Goal: Transaction & Acquisition: Download file/media

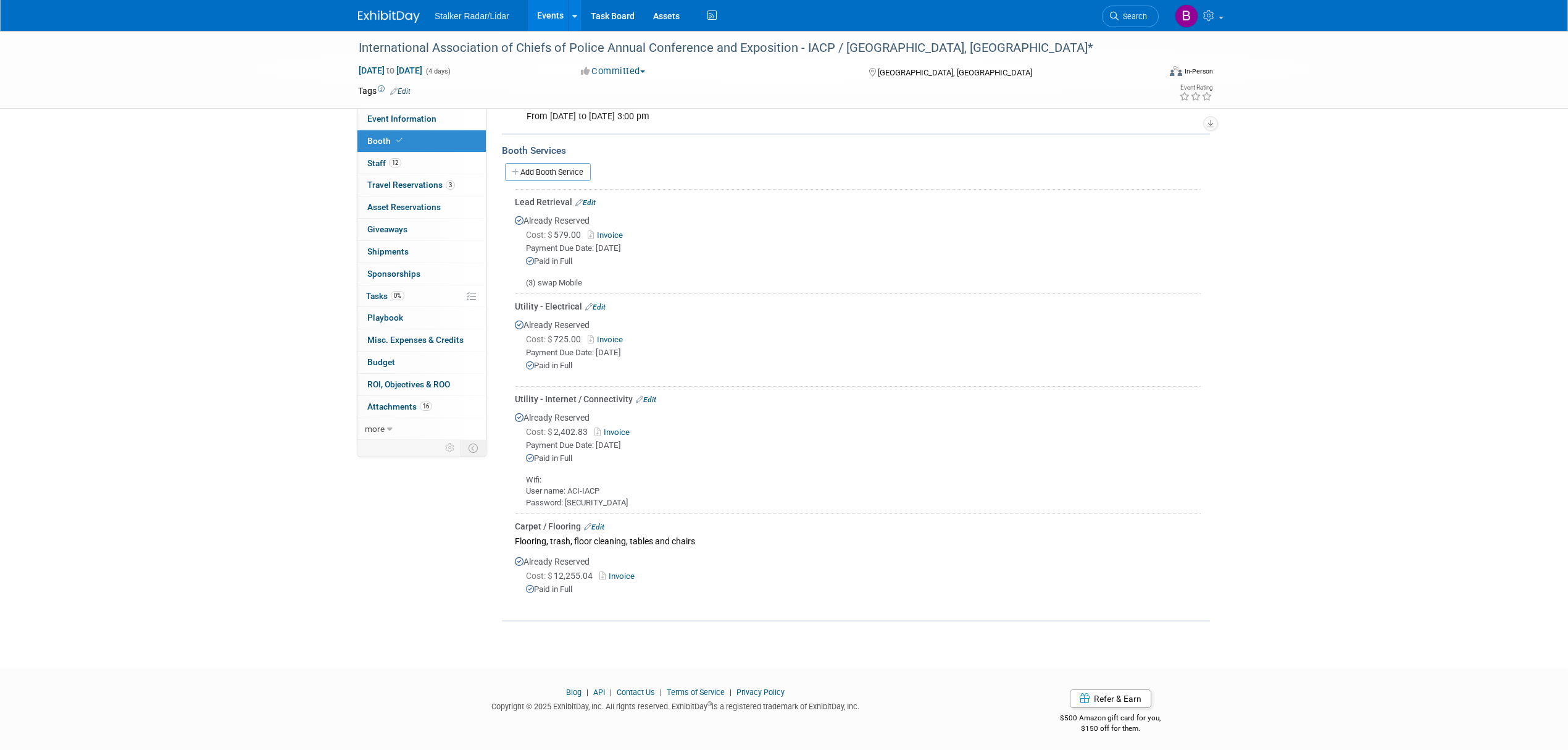
scroll to position [367, 0]
click at [390, 119] on span "Event Information" at bounding box center [402, 119] width 69 height 10
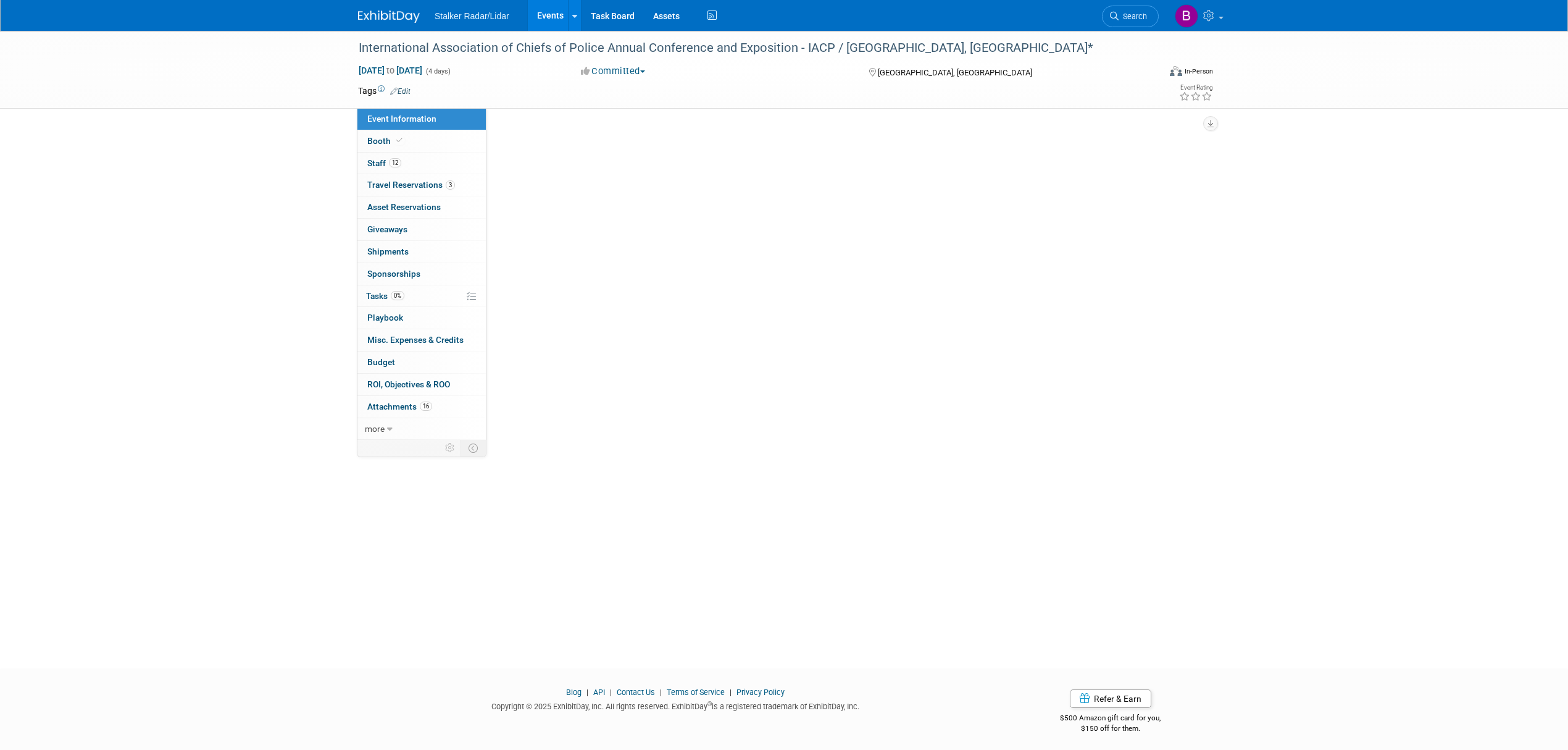
scroll to position [0, 0]
select select "International"
select select "Stalker Radar | Street Dynamics"
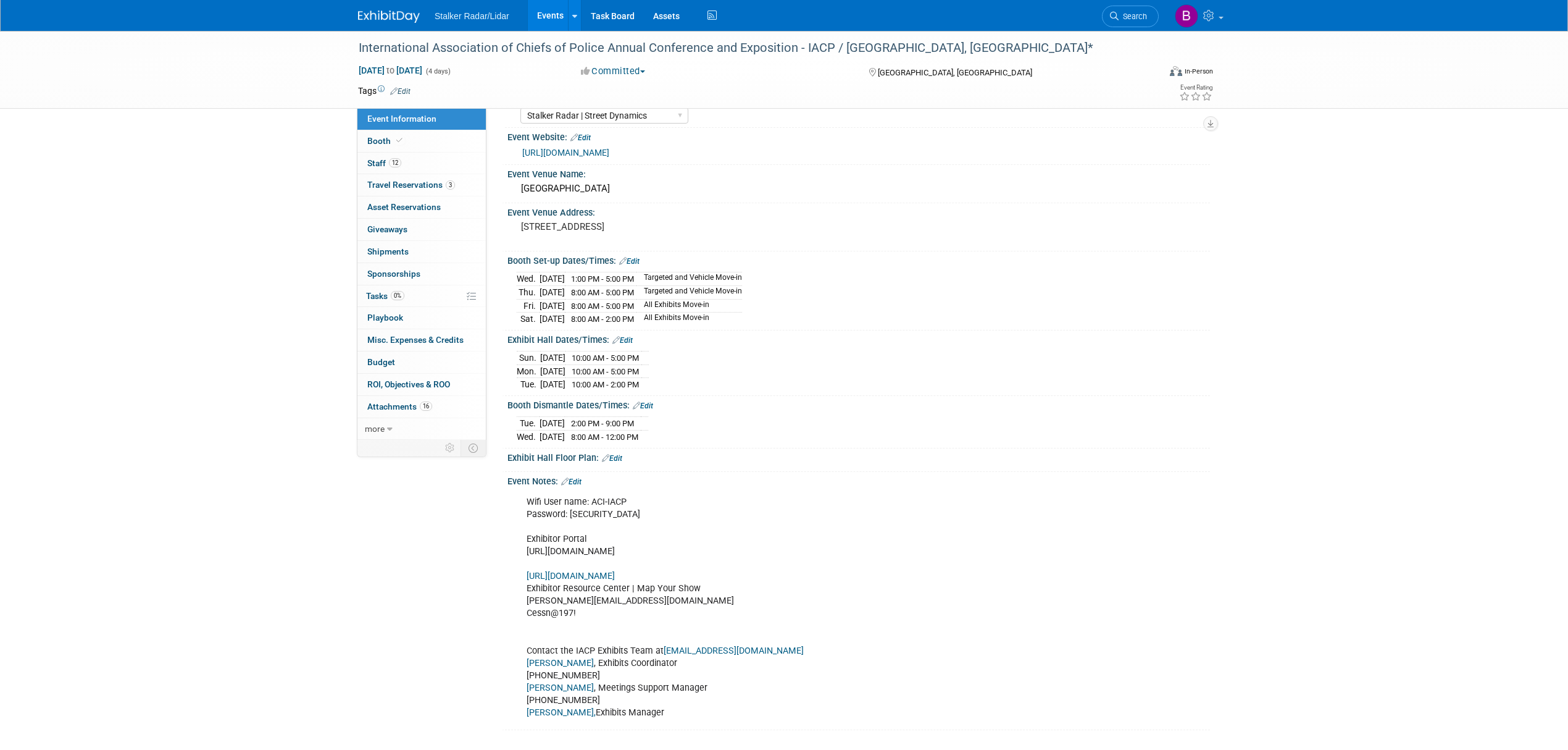
scroll to position [164, 0]
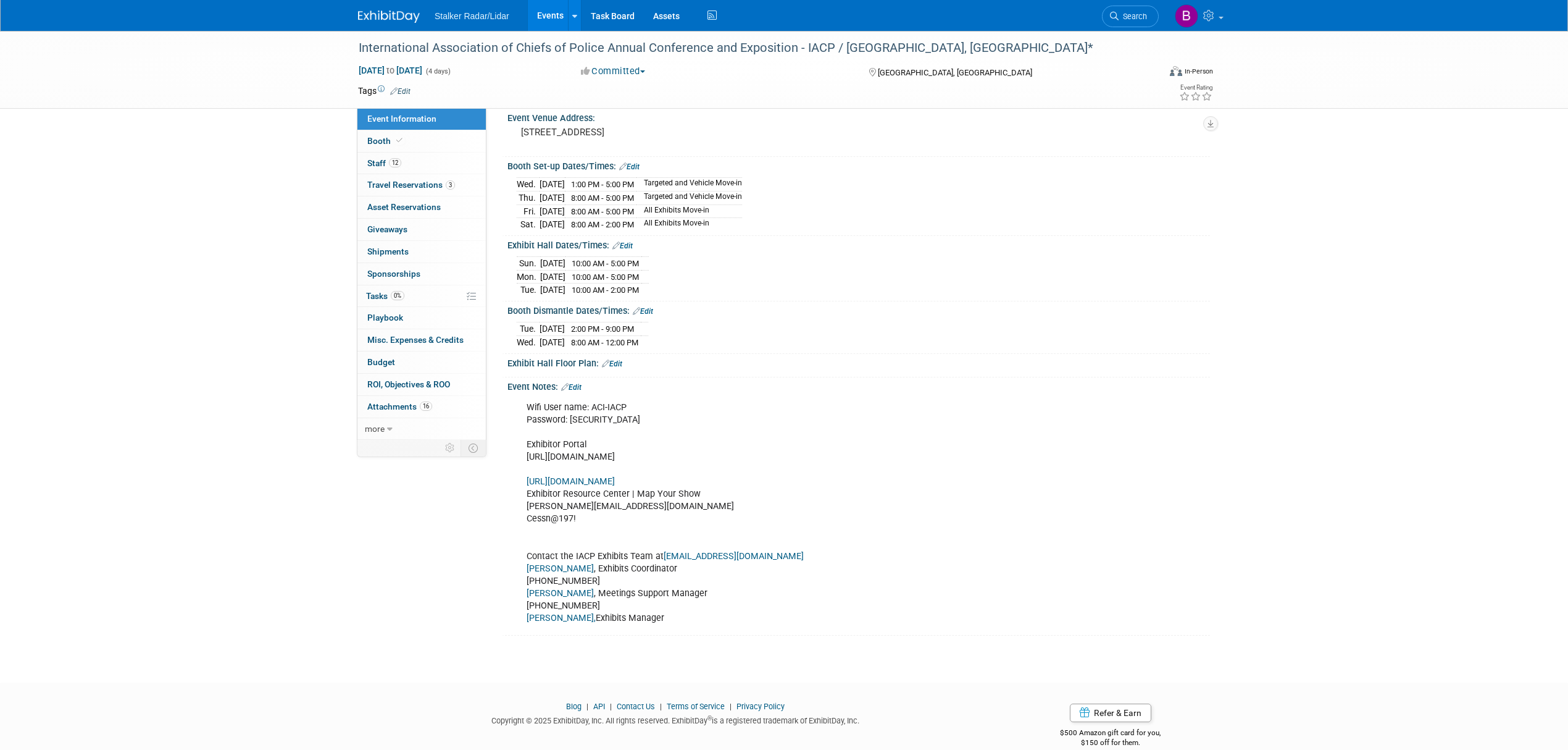
click at [615, 486] on link "https://iacp2025.exh.mapyourshow.com/7_0/main/login" at bounding box center [571, 481] width 89 height 11
drag, startPoint x: 799, startPoint y: 462, endPoint x: 517, endPoint y: 470, distance: 282.1
click at [518, 470] on div "Wifi User name: ACI-IACP Password: Stalker855 Exhibitor Portal https://www.free…" at bounding box center [796, 512] width 557 height 235
copy div "https://www.freemanco.com/store/show/landing?showID=537661"
drag, startPoint x: 349, startPoint y: 549, endPoint x: 280, endPoint y: 699, distance: 165.1
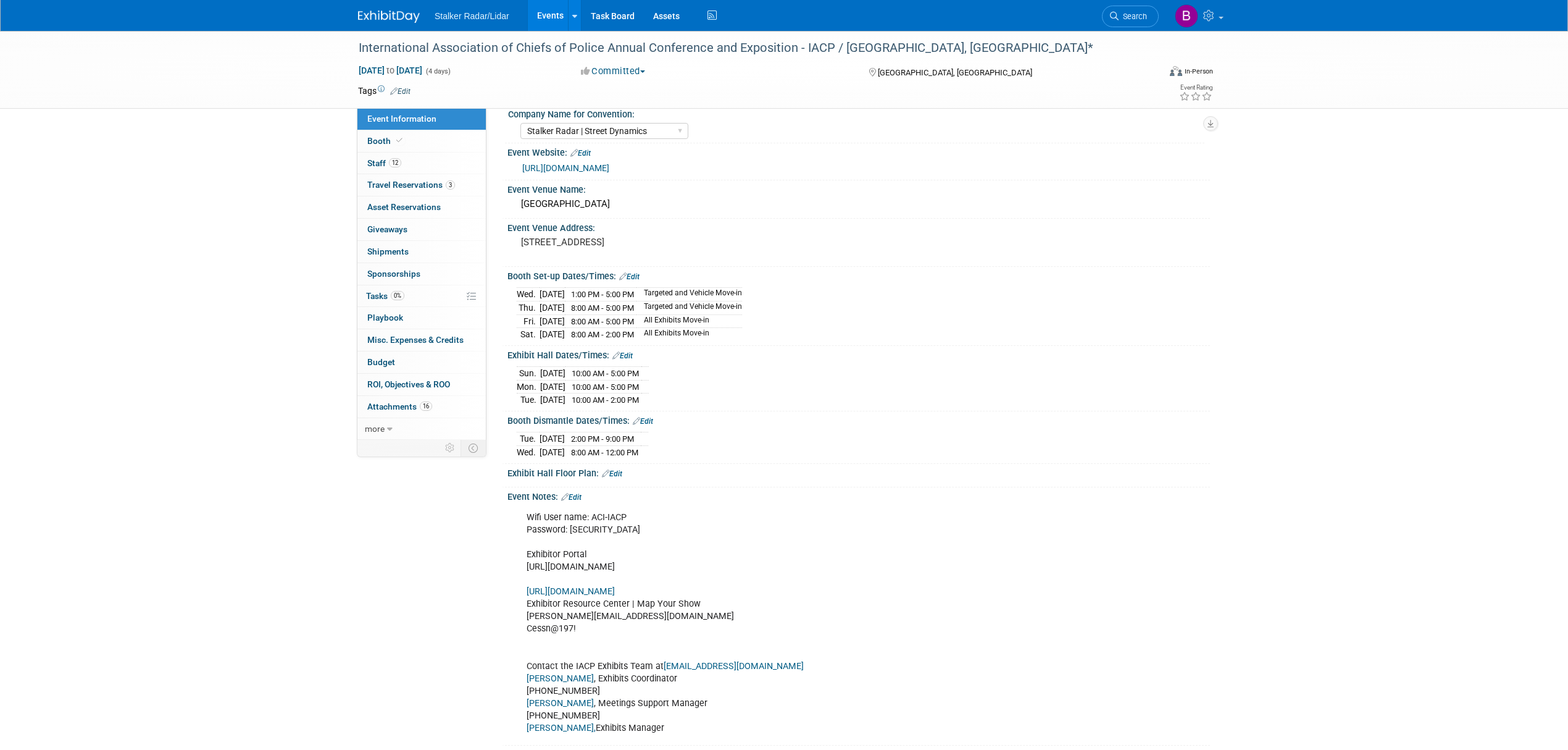
scroll to position [0, 0]
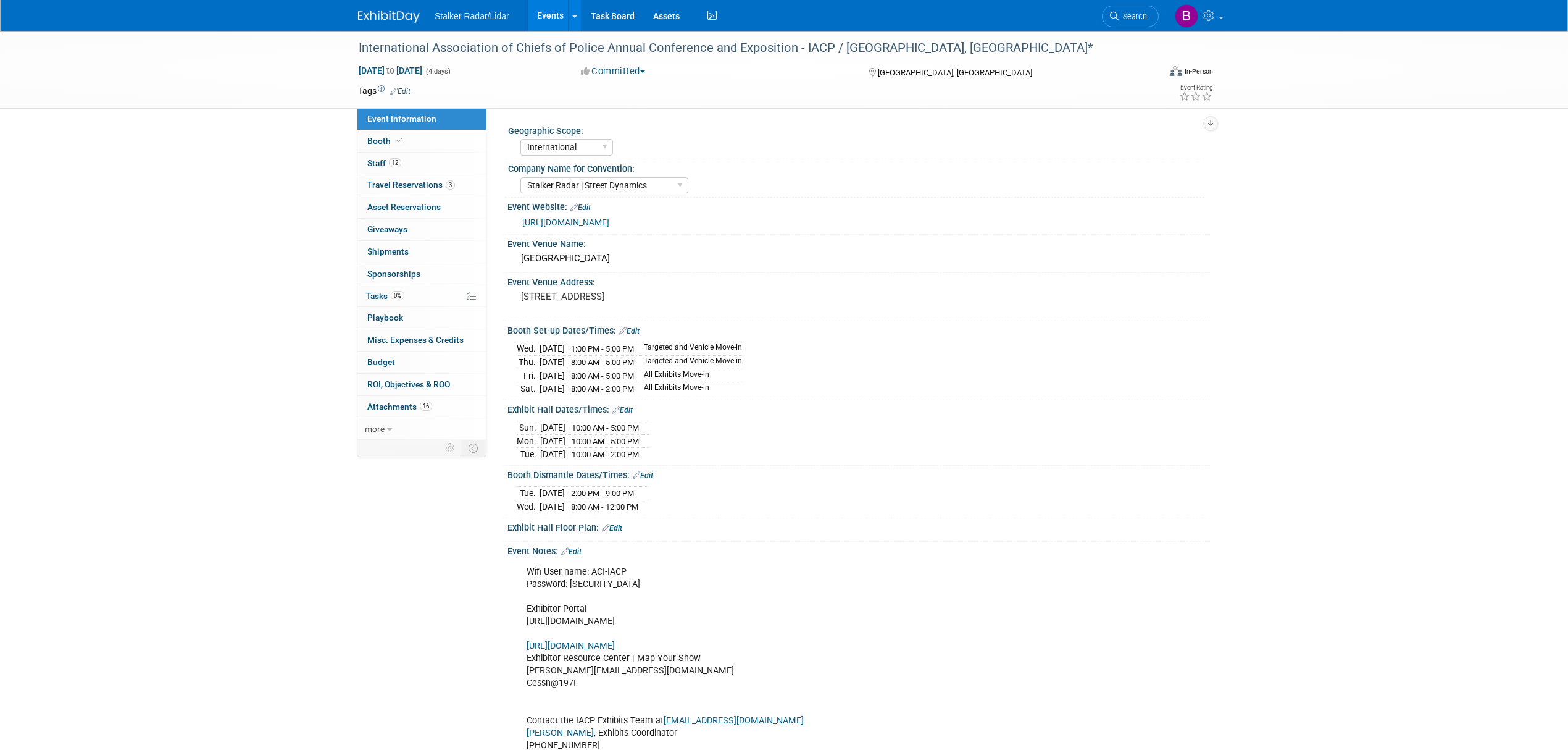
click at [550, 22] on link "Events" at bounding box center [550, 15] width 45 height 31
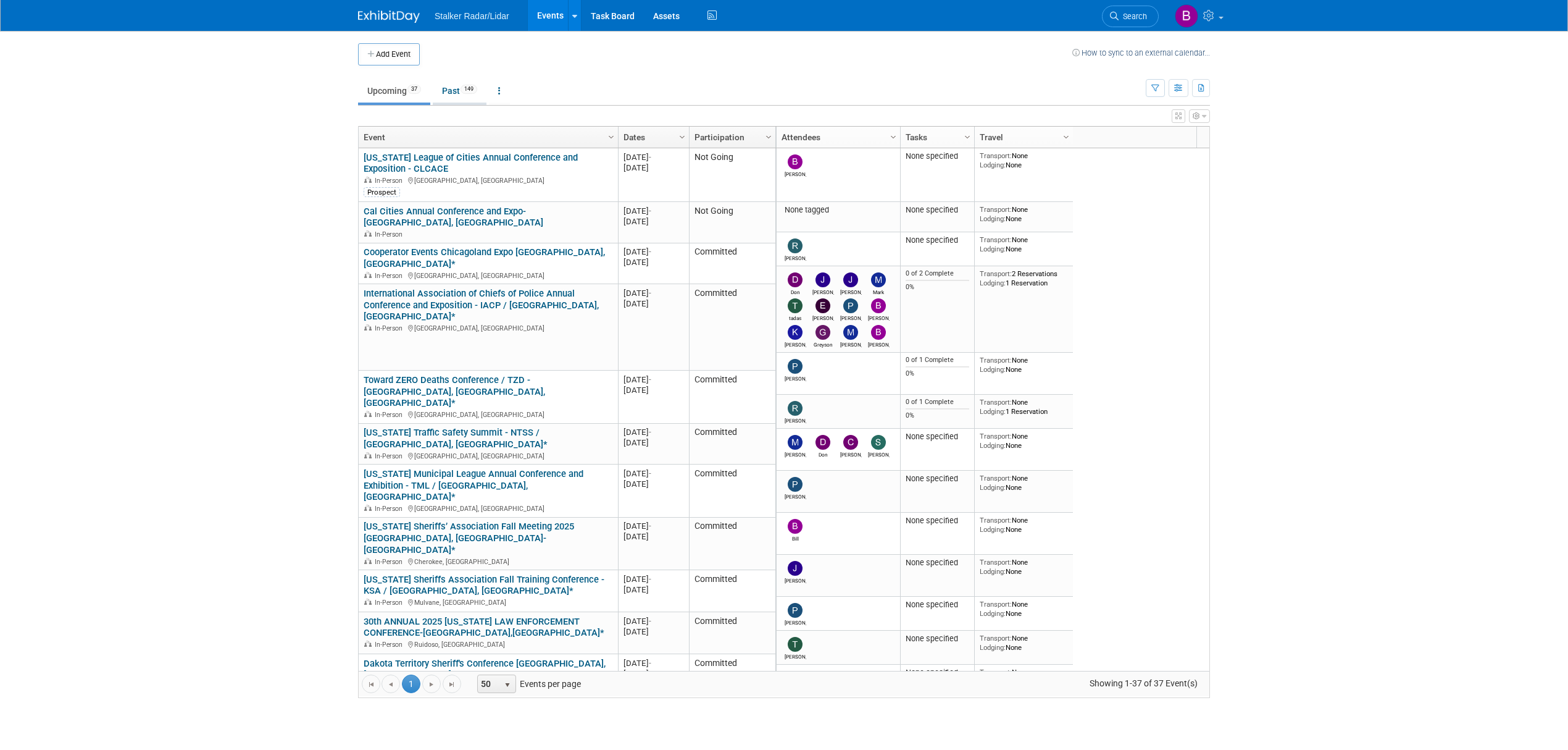
click at [453, 94] on link "Past 149" at bounding box center [460, 90] width 53 height 23
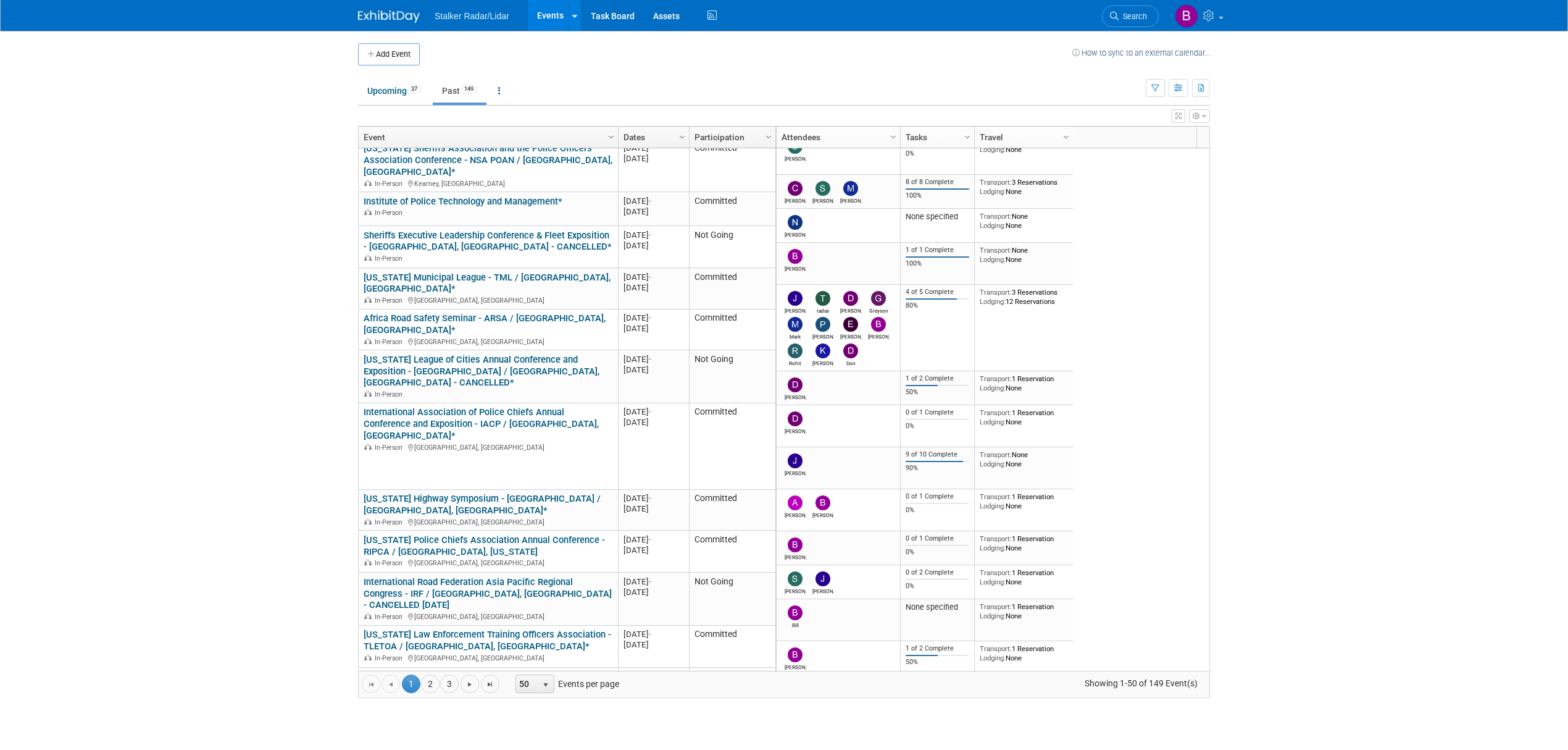
scroll to position [1517, 0]
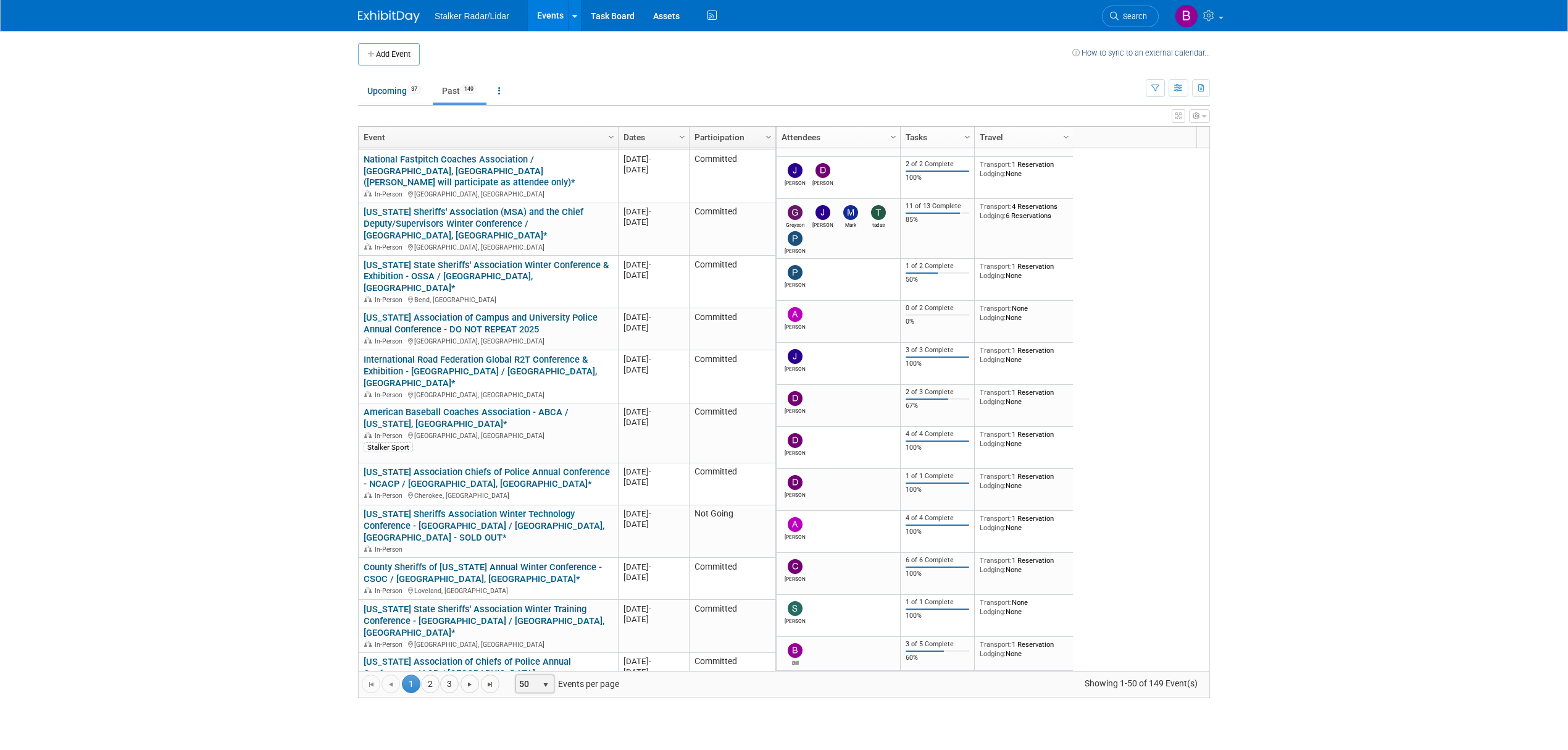
click at [544, 680] on span "select" at bounding box center [546, 685] width 10 height 10
click at [546, 657] on li "100" at bounding box center [538, 664] width 34 height 17
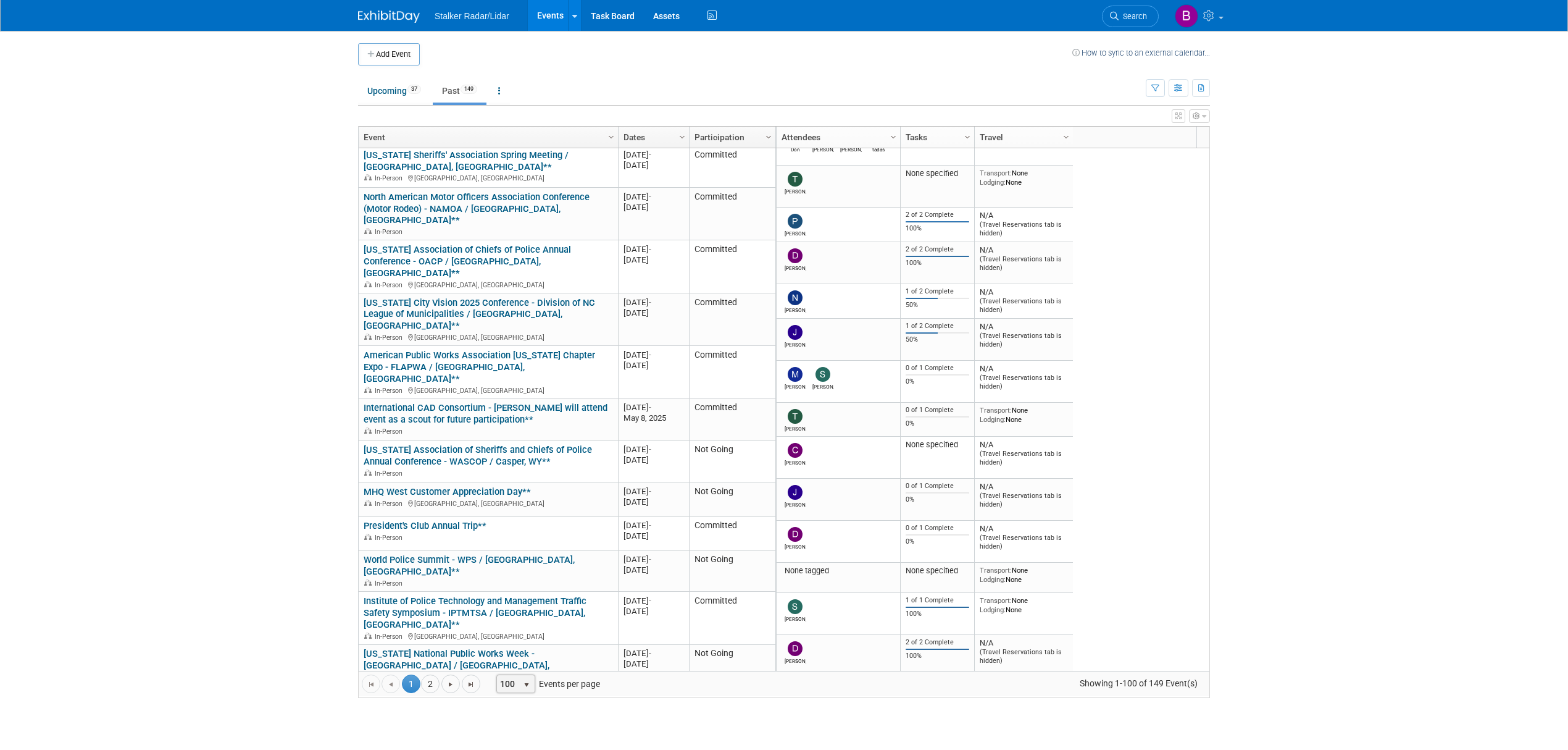
scroll to position [0, 0]
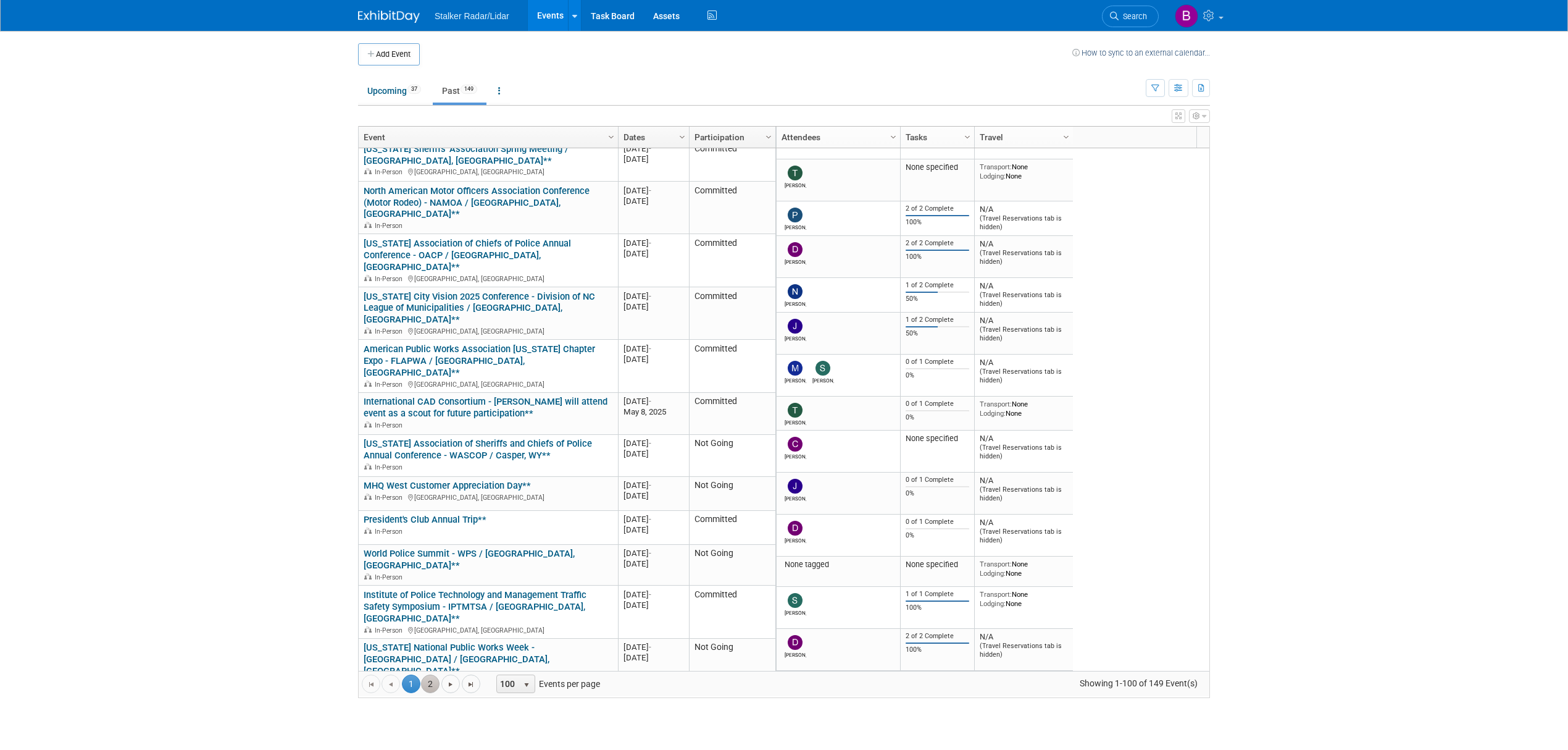
click at [430, 688] on link "2" at bounding box center [430, 683] width 18 height 18
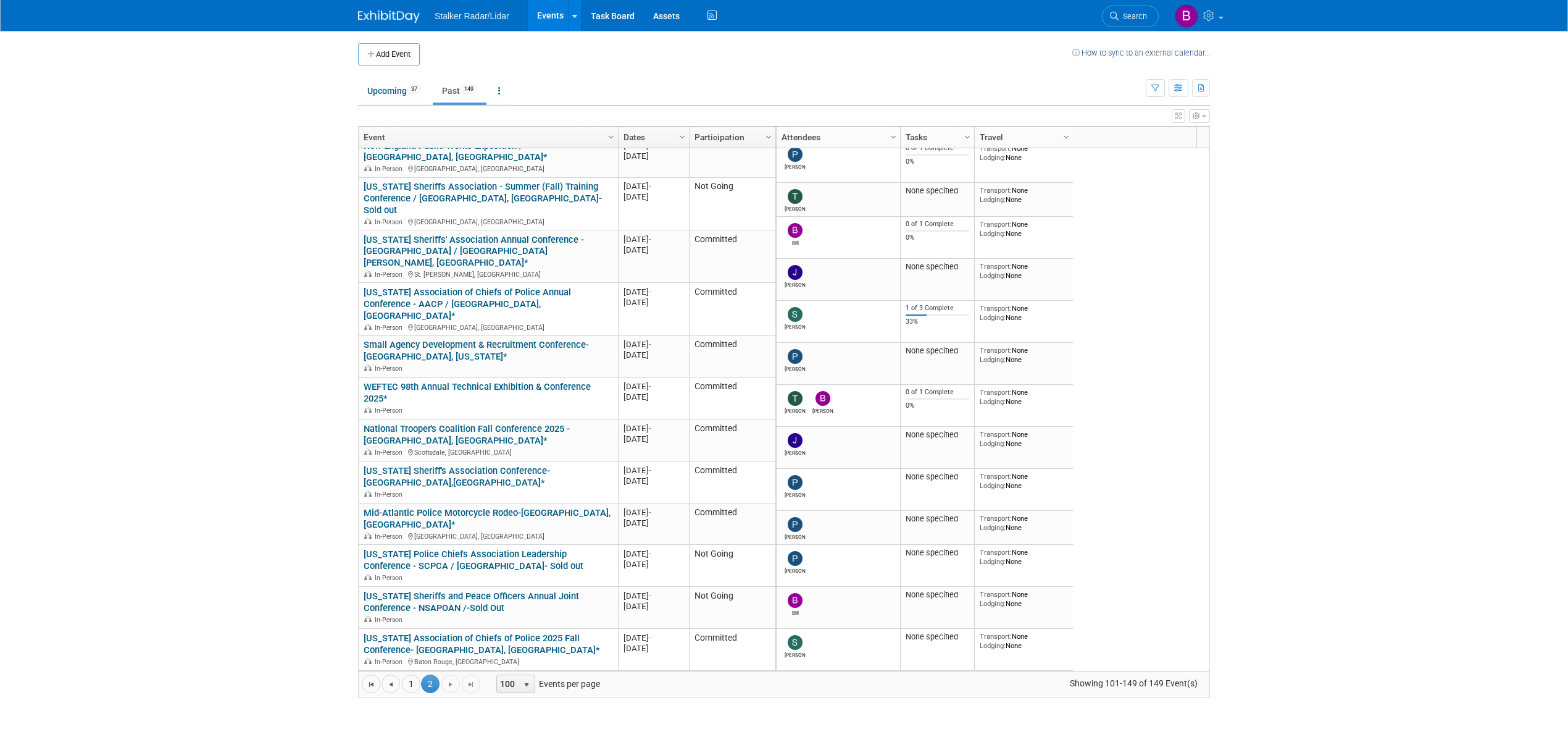
scroll to position [1470, 0]
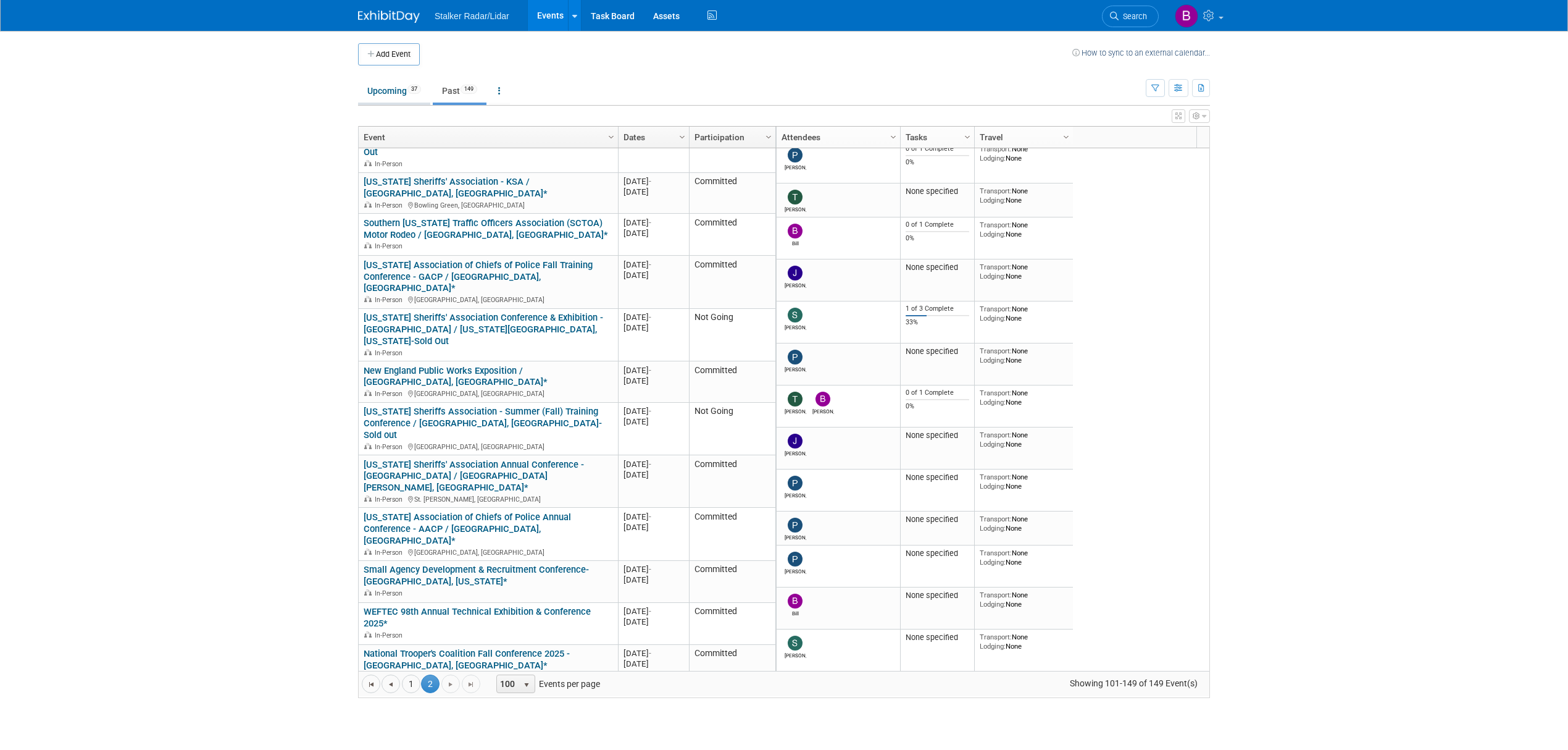
click at [388, 94] on link "Upcoming 37" at bounding box center [394, 90] width 72 height 23
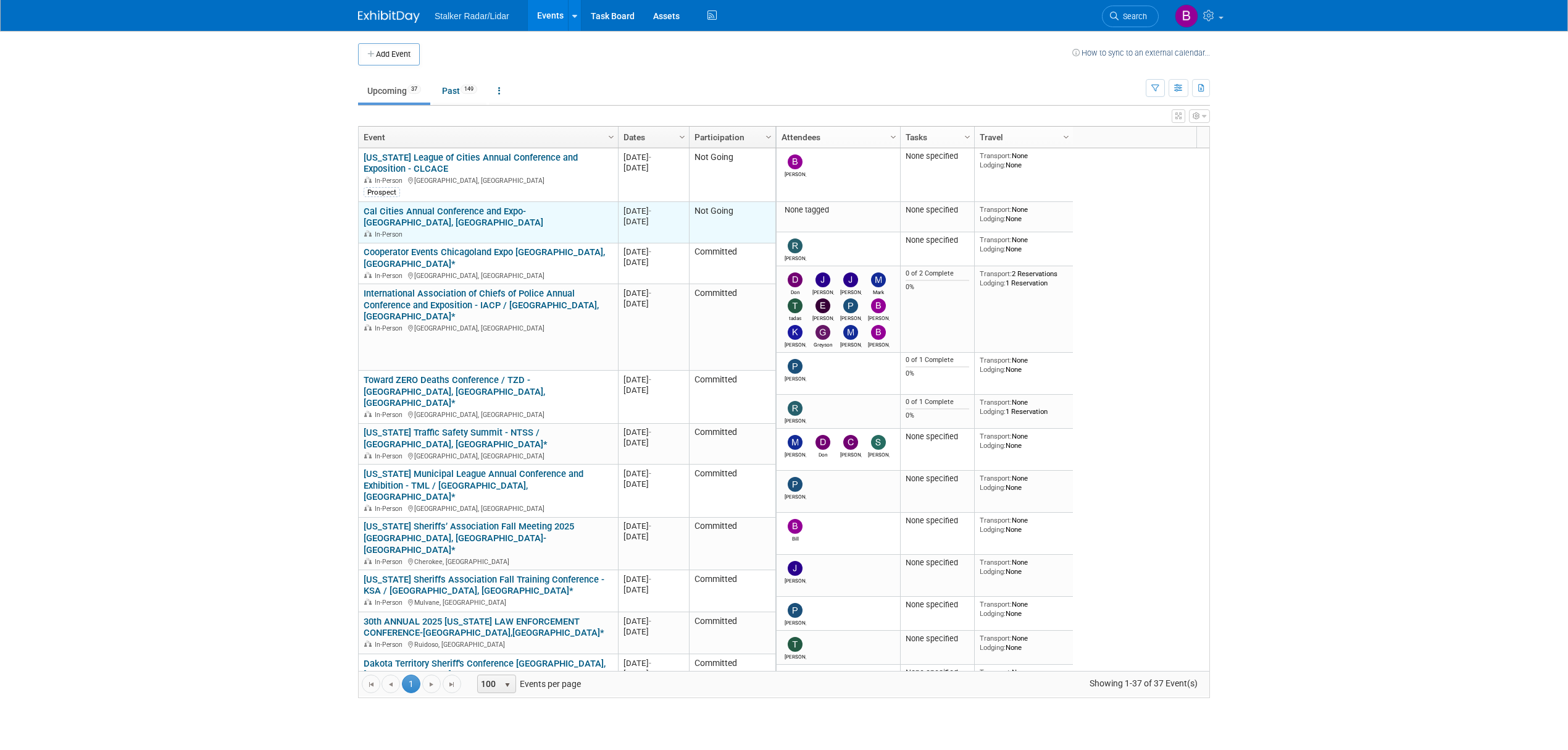
click at [450, 213] on link "Cal Cities Annual Conference and Expo- Long Beach, CA" at bounding box center [453, 217] width 180 height 23
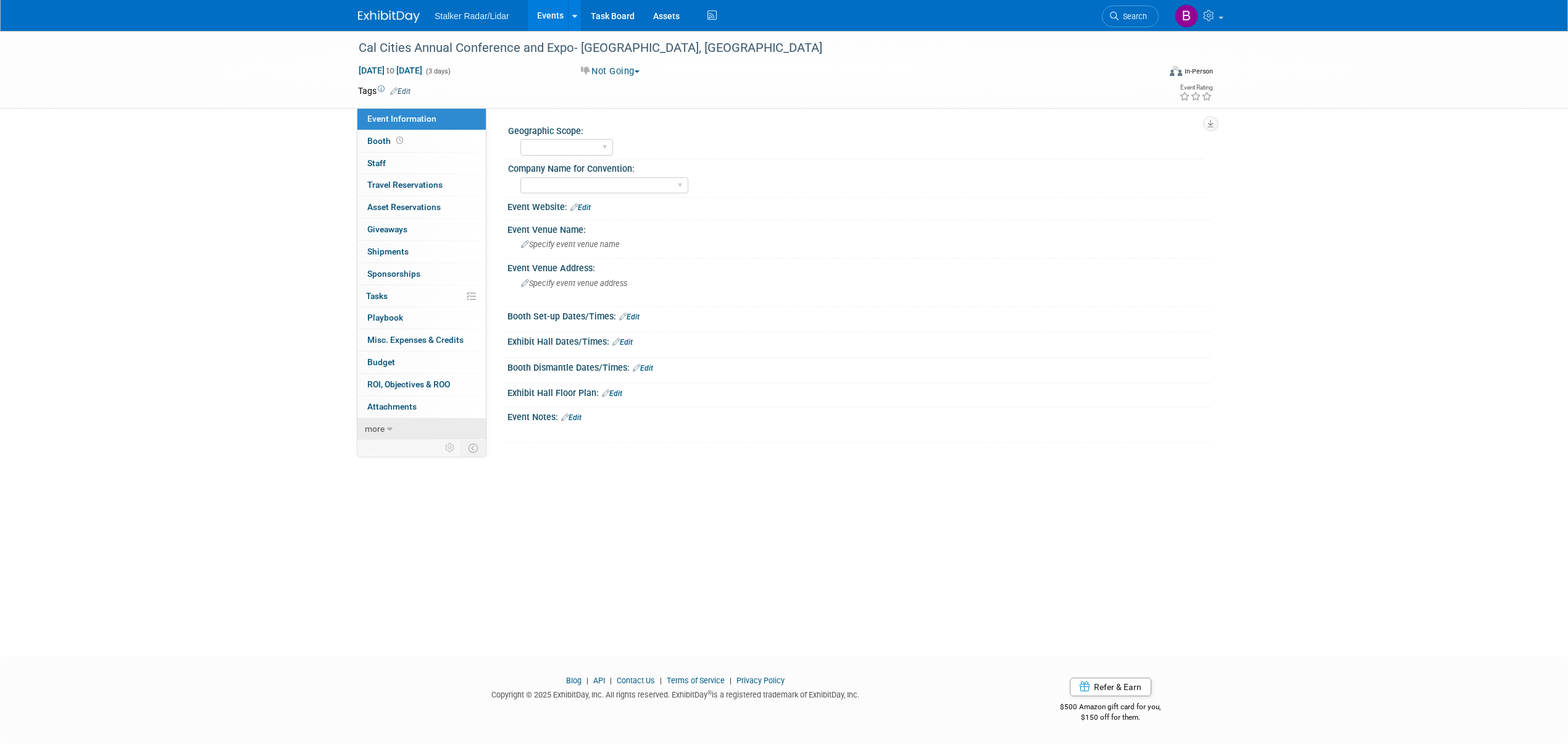
click at [400, 434] on link "more" at bounding box center [422, 429] width 129 height 22
click at [413, 550] on link "Delete Event" at bounding box center [422, 539] width 129 height 22
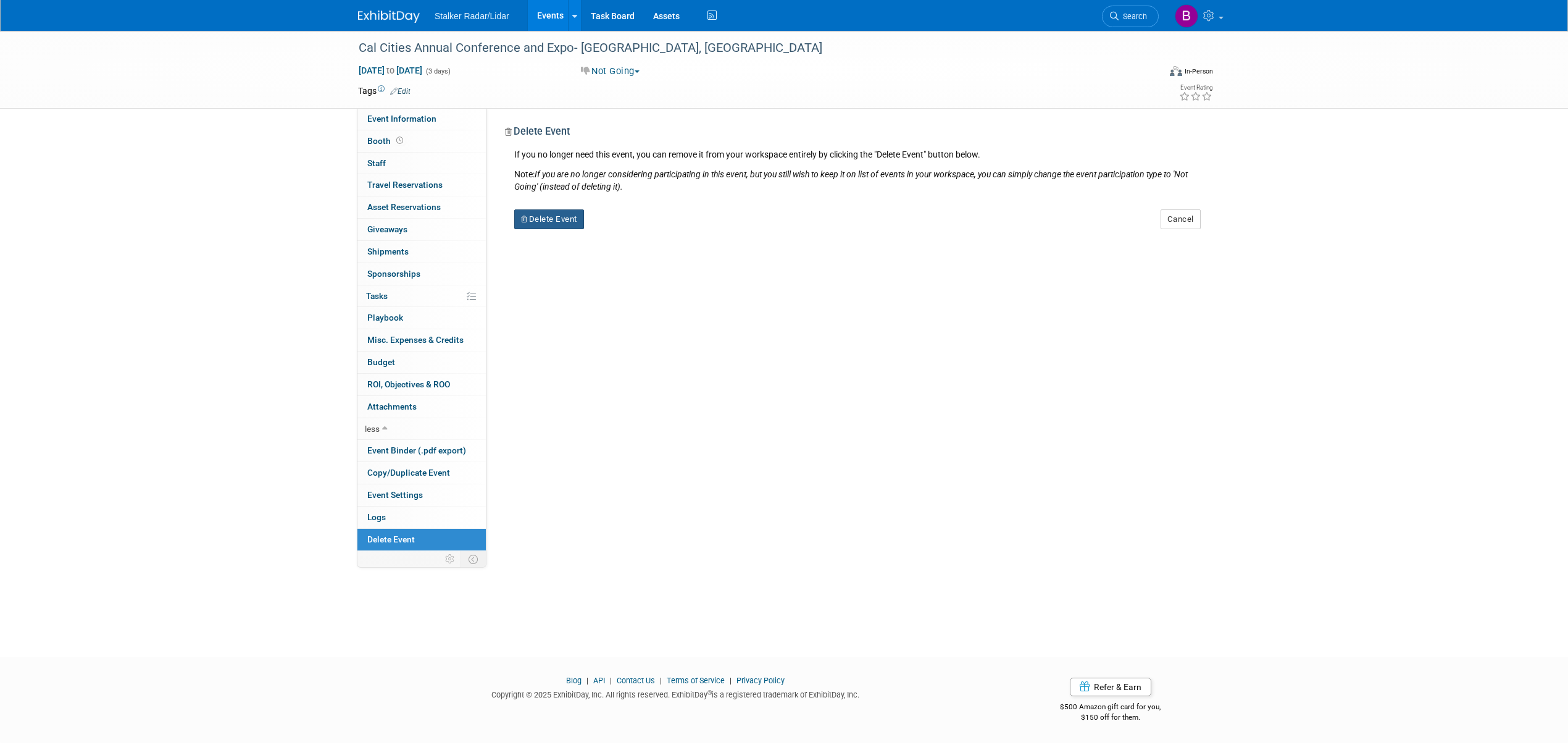
click at [562, 228] on button "Delete Event" at bounding box center [549, 219] width 70 height 20
click at [628, 231] on link "Yes" at bounding box center [628, 229] width 36 height 20
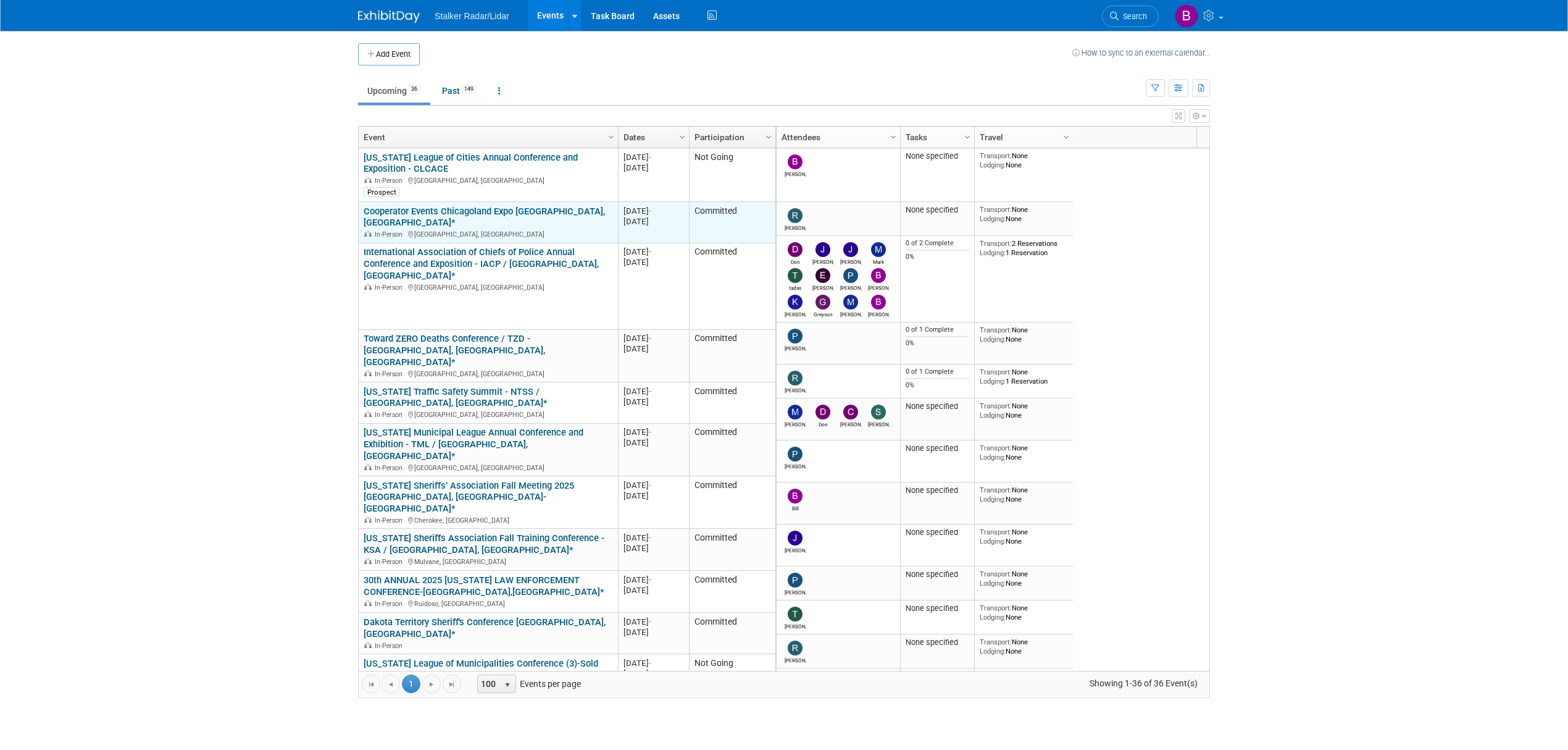
click at [467, 215] on link "Cooperator Events Chicagoland Expo [GEOGRAPHIC_DATA],[GEOGRAPHIC_DATA]*" at bounding box center [484, 217] width 242 height 23
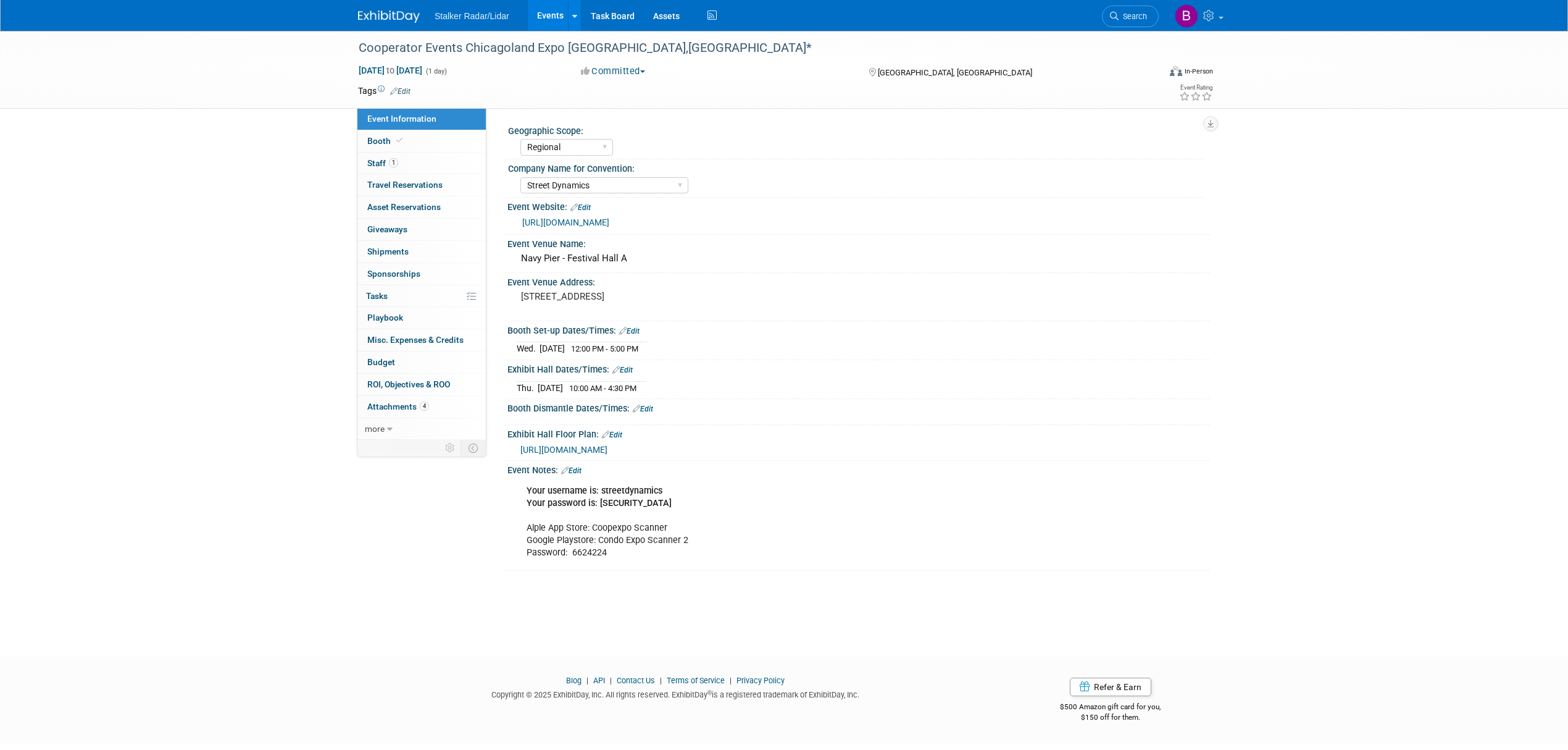
select select "Regional"
select select "Street Dynamics"
drag, startPoint x: 561, startPoint y: 47, endPoint x: 352, endPoint y: 47, distance: 209.0
click at [352, 47] on div "Cooperator Events Chicagoland Expo [GEOGRAPHIC_DATA],[GEOGRAPHIC_DATA]*" at bounding box center [749, 47] width 801 height 33
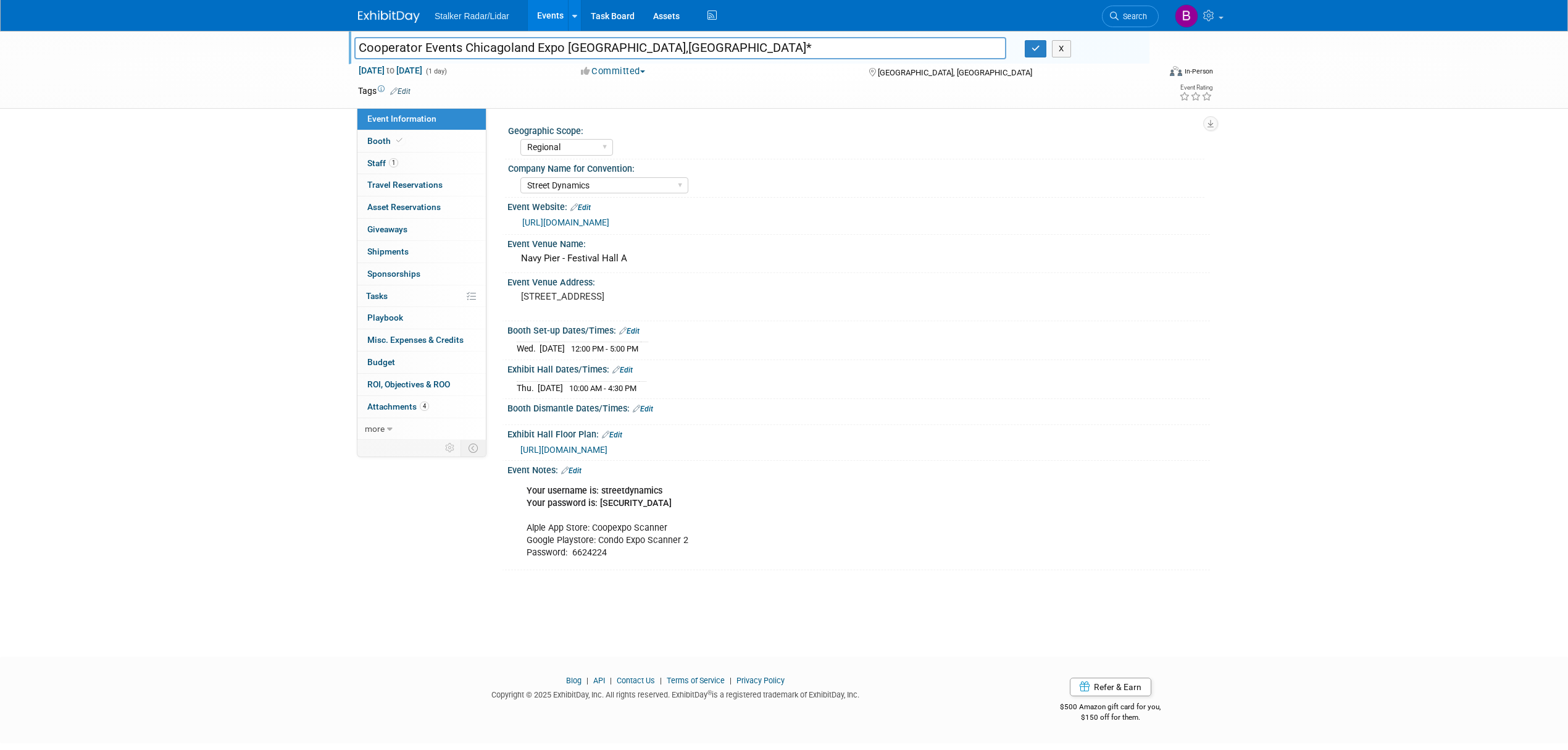
click at [552, 49] on input "Cooperator Events Chicagoland Expo [GEOGRAPHIC_DATA],[GEOGRAPHIC_DATA]*" at bounding box center [680, 48] width 652 height 22
drag, startPoint x: 564, startPoint y: 49, endPoint x: 357, endPoint y: 43, distance: 207.1
click at [357, 43] on input "Cooperator Events Chicagoland Expo [GEOGRAPHIC_DATA],[GEOGRAPHIC_DATA]*" at bounding box center [680, 48] width 652 height 22
click at [1030, 51] on button "button" at bounding box center [1036, 49] width 22 height 18
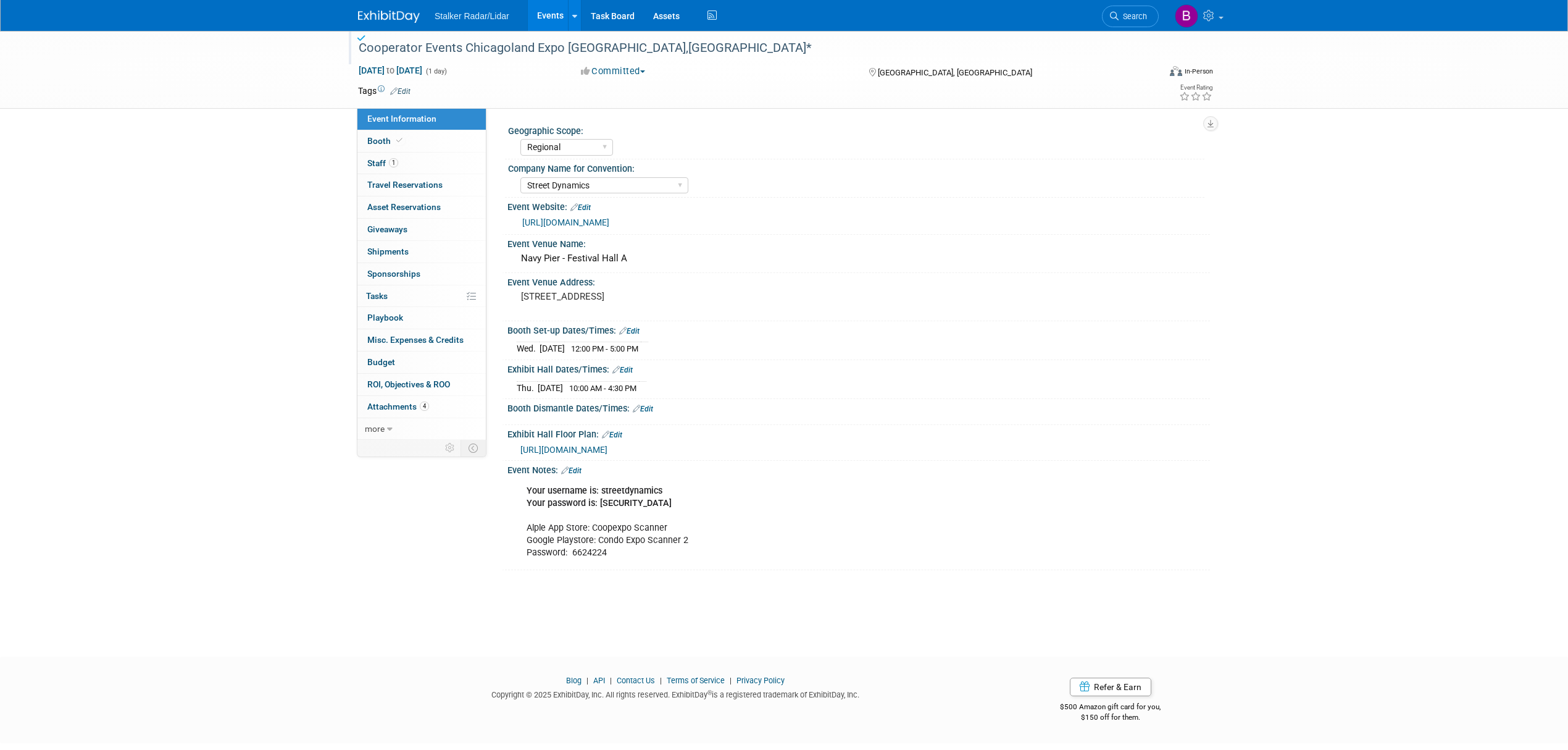
click at [539, 13] on link "Events" at bounding box center [550, 15] width 45 height 31
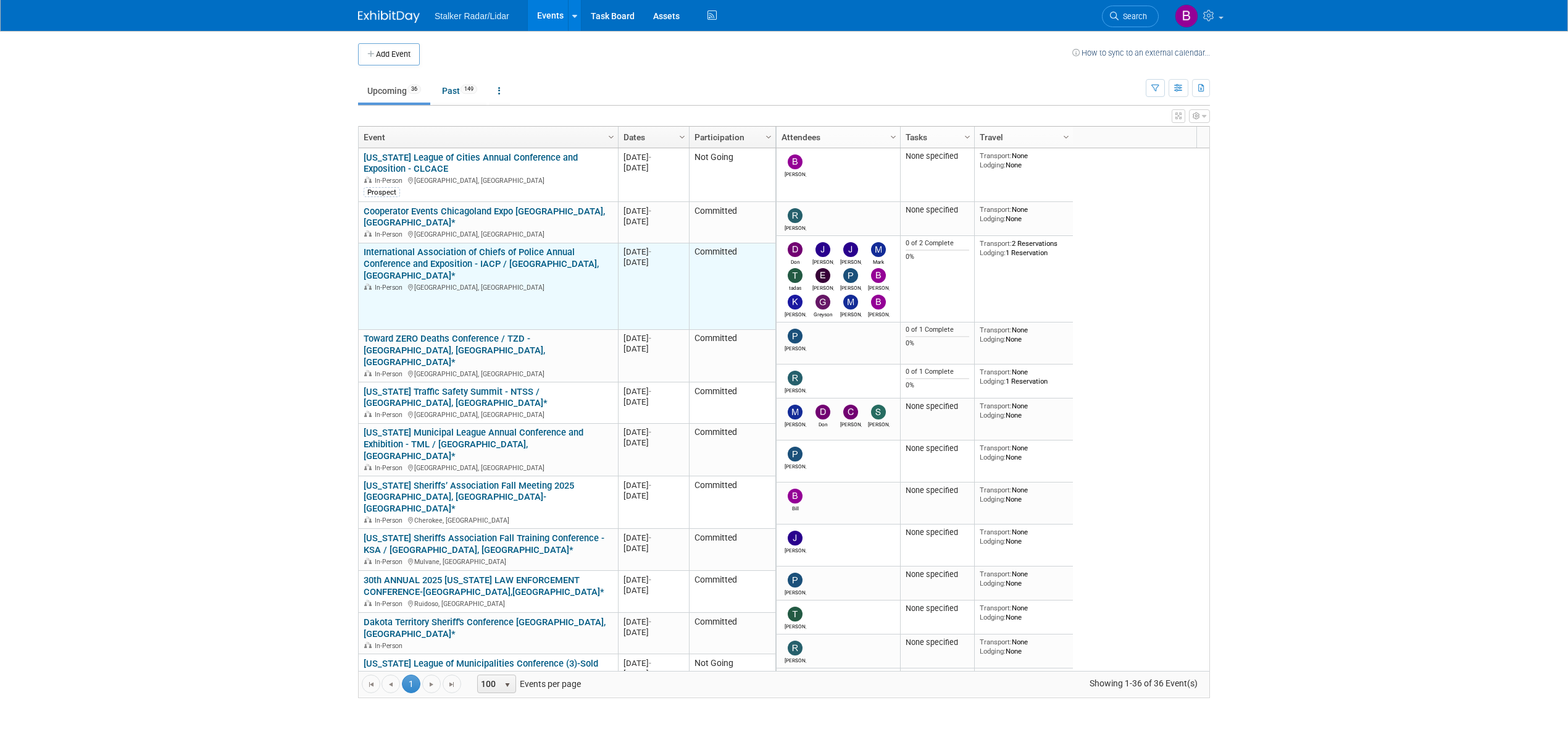
click at [487, 247] on link "International Association of Chiefs of Police Annual Conference and Exposition …" at bounding box center [481, 264] width 235 height 34
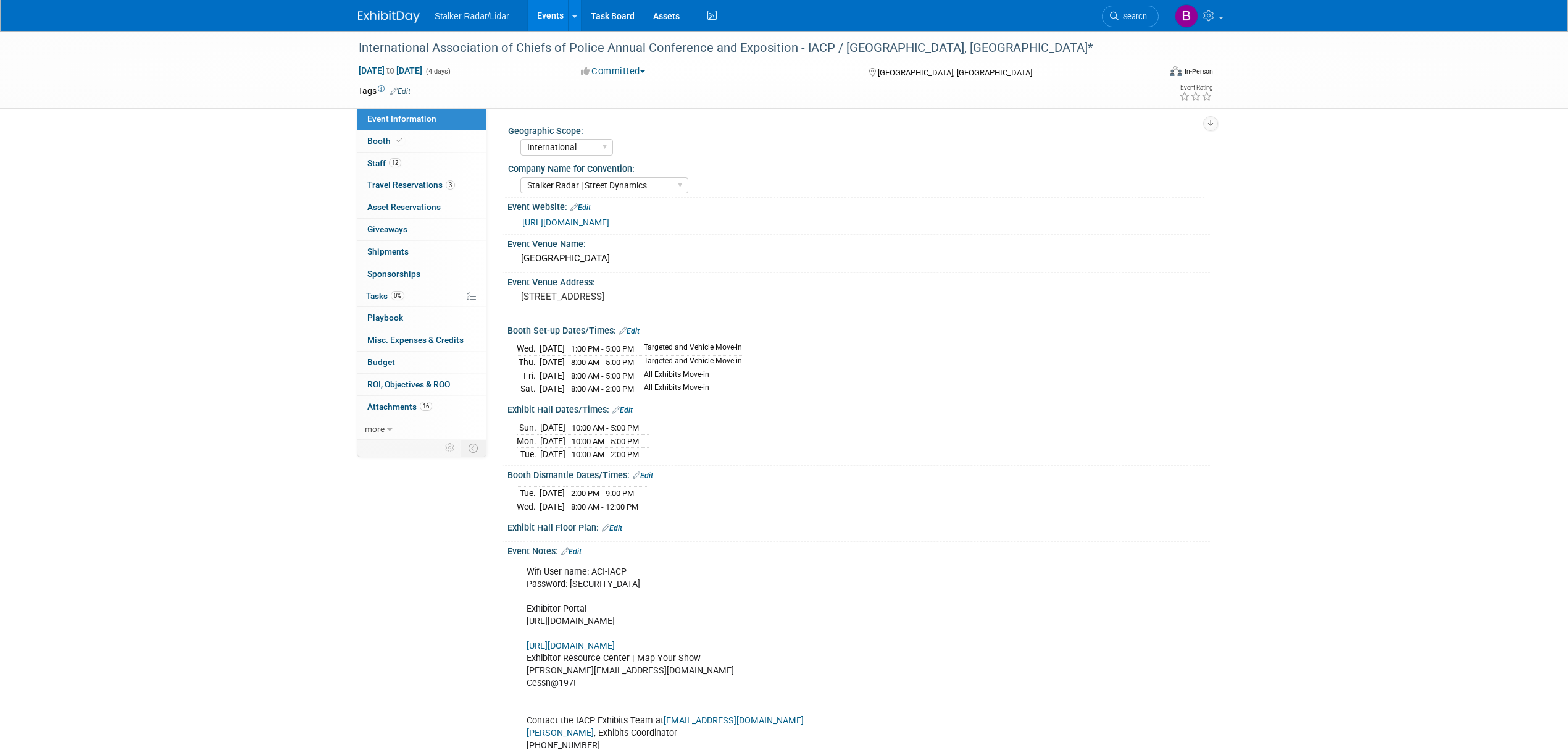
select select "International"
select select "Stalker Radar | Street Dynamics"
drag, startPoint x: 791, startPoint y: 48, endPoint x: 343, endPoint y: 46, distance: 448.0
click at [343, 46] on div "International Association of Chiefs of Police Annual Conference and Exposition …" at bounding box center [784, 70] width 1568 height 78
copy div "International Association of Chiefs of Police Annual Conference and Exposition"
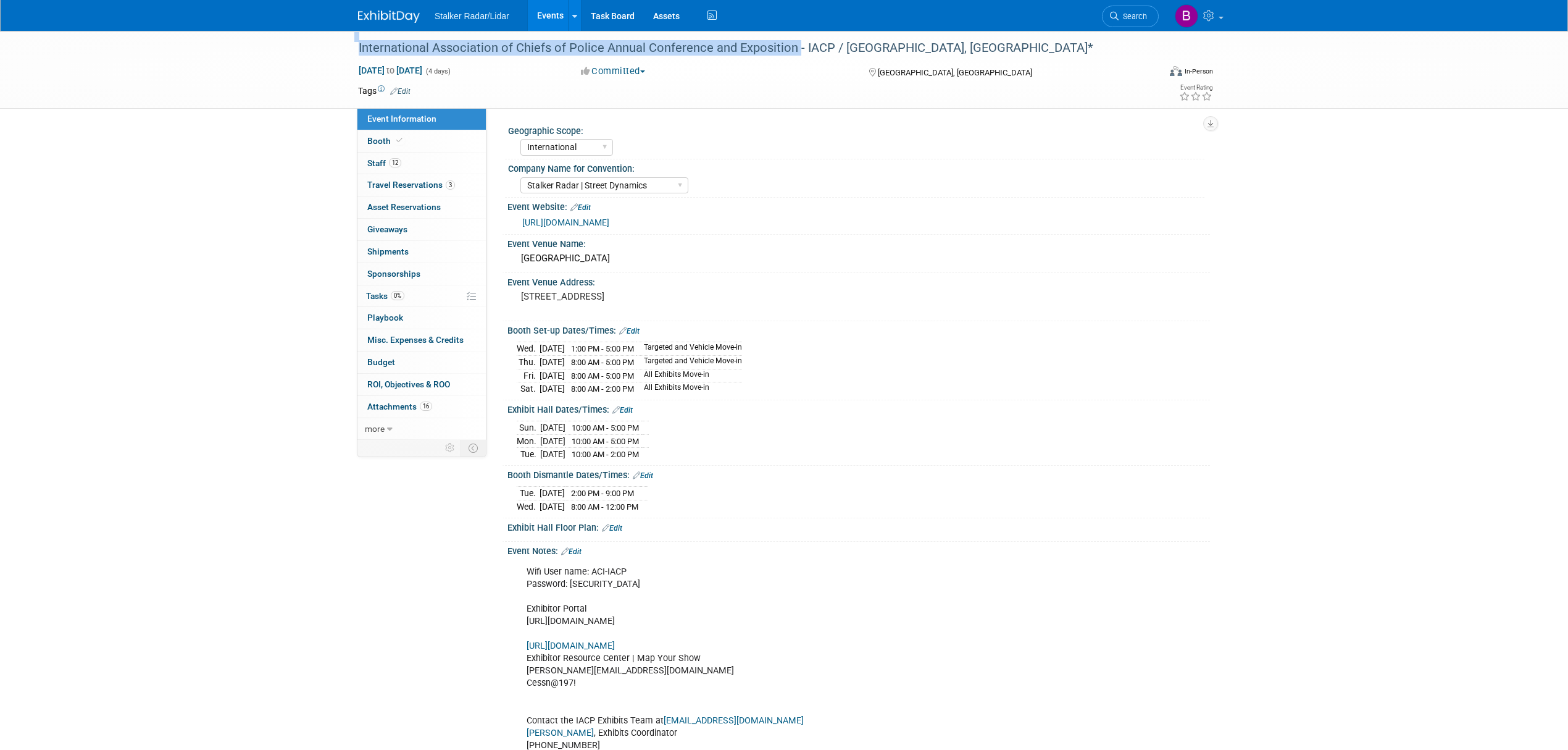
click at [542, 16] on link "Events" at bounding box center [550, 15] width 45 height 31
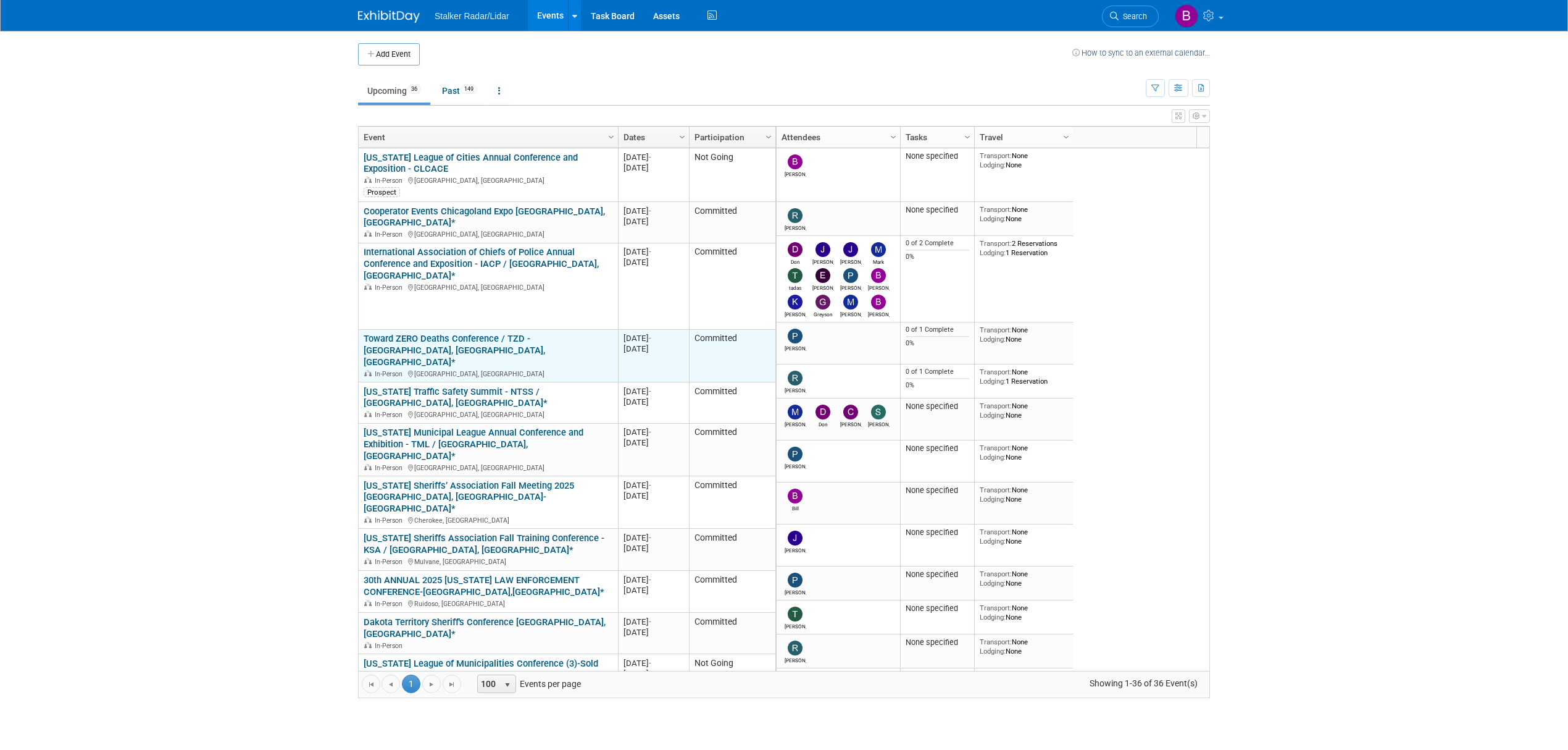
click at [440, 343] on div "Toward ZERO Deaths Conference / TZD - Mystic Lake Center, Prior Lake, MN* In-Pe…" at bounding box center [488, 356] width 249 height 45
click at [413, 343] on link "Toward ZERO Deaths Conference / TZD - [GEOGRAPHIC_DATA], [GEOGRAPHIC_DATA], [GE…" at bounding box center [454, 350] width 181 height 34
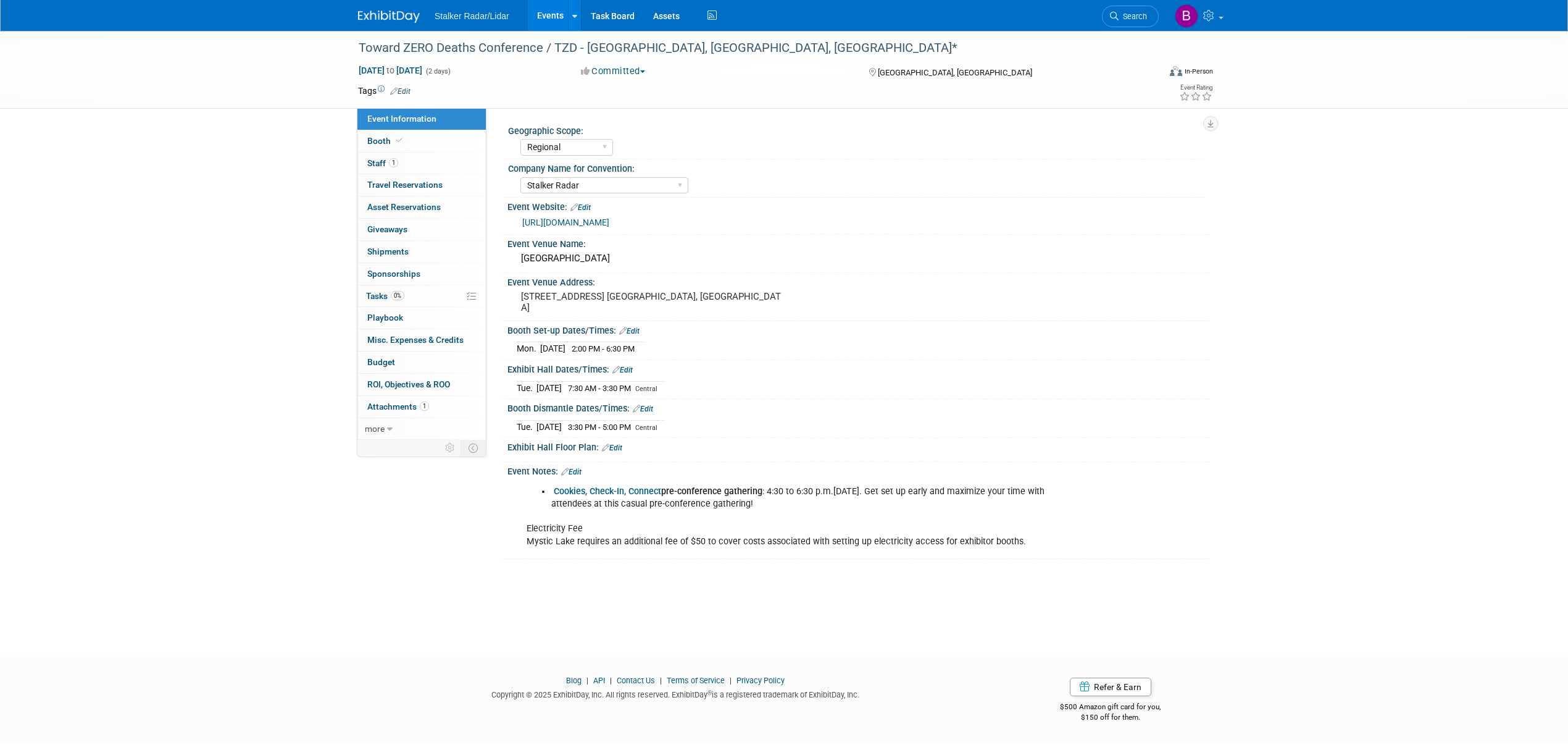
select select "Regional"
select select "Stalker Radar"
drag, startPoint x: 359, startPoint y: 46, endPoint x: 574, endPoint y: 43, distance: 215.0
click at [574, 43] on div "Toward ZERO Deaths Conference / TZD - [GEOGRAPHIC_DATA], [GEOGRAPHIC_DATA], [GE…" at bounding box center [747, 49] width 786 height 22
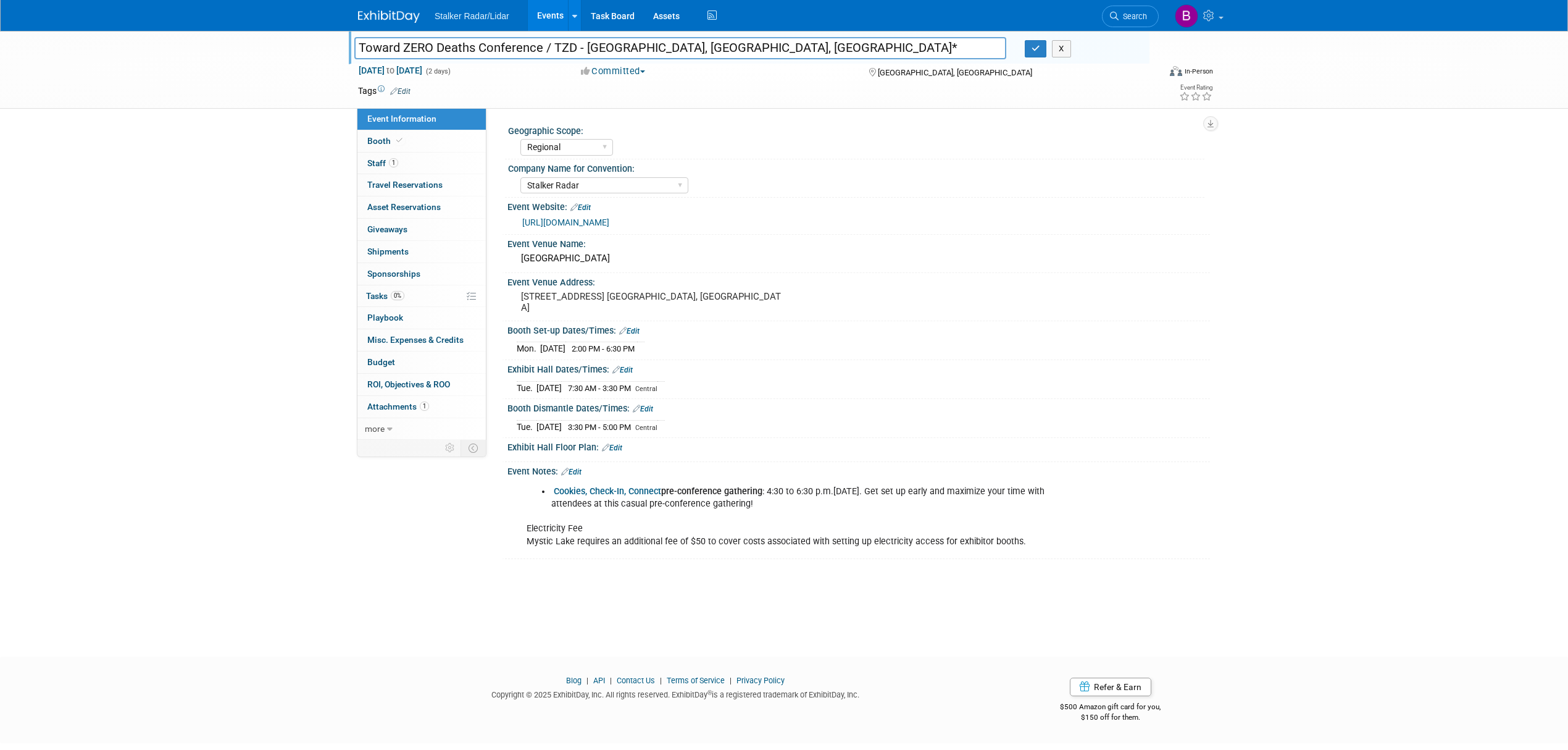
drag, startPoint x: 576, startPoint y: 44, endPoint x: 348, endPoint y: 48, distance: 228.0
click at [348, 48] on div "Toward ZERO Deaths Conference / TZD - [GEOGRAPHIC_DATA], [GEOGRAPHIC_DATA], [GE…" at bounding box center [680, 49] width 670 height 18
click at [1025, 51] on button "button" at bounding box center [1036, 49] width 22 height 18
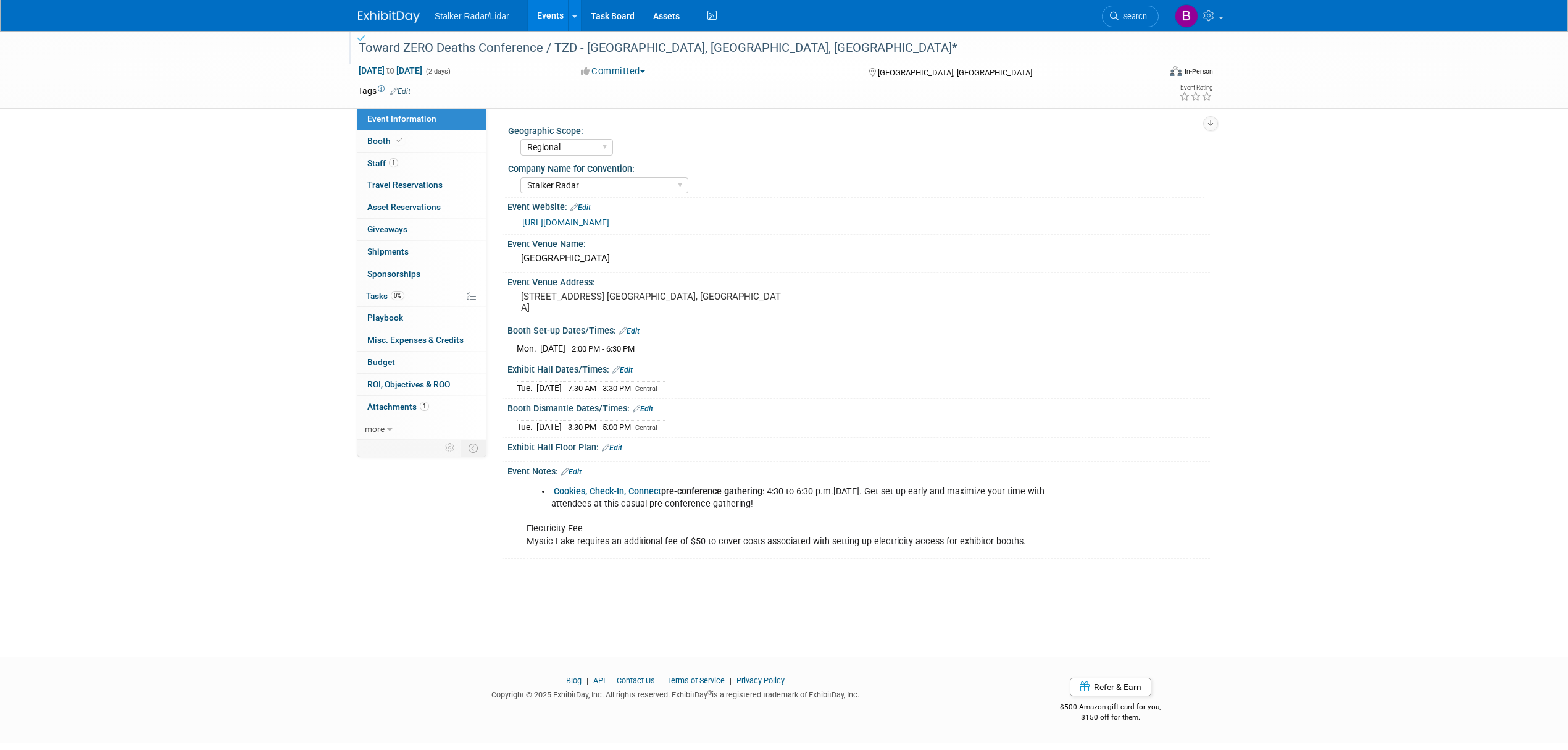
click at [552, 16] on link "Events" at bounding box center [550, 15] width 45 height 31
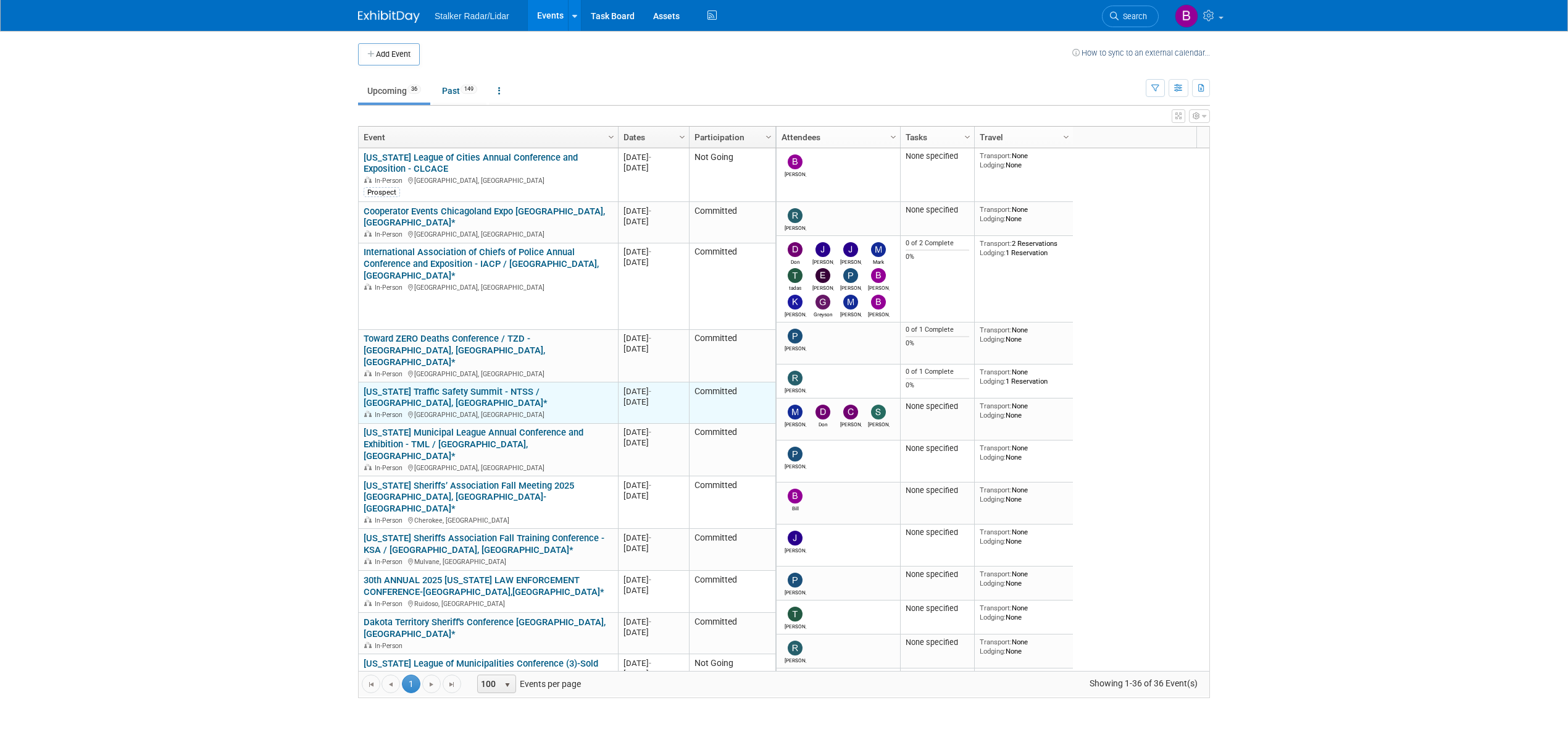
click at [463, 386] on link "[US_STATE] Traffic Safety Summit - NTSS / [GEOGRAPHIC_DATA], [GEOGRAPHIC_DATA]*" at bounding box center [455, 397] width 184 height 23
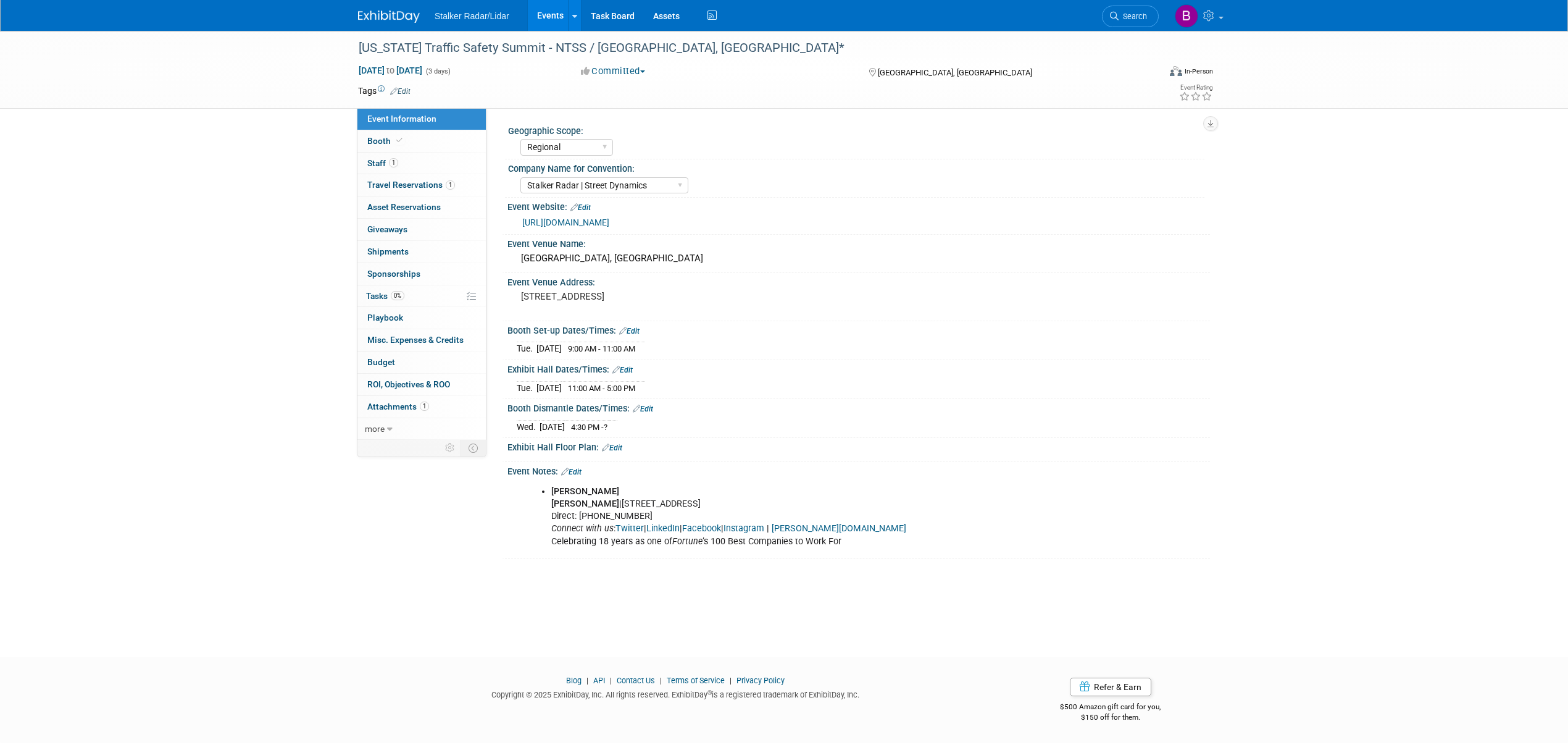
select select "Regional"
select select "Stalker Radar | Street Dynamics"
click at [484, 45] on div "[US_STATE] Traffic Safety Summit - NTSS / [GEOGRAPHIC_DATA], [GEOGRAPHIC_DATA]*" at bounding box center [747, 49] width 786 height 22
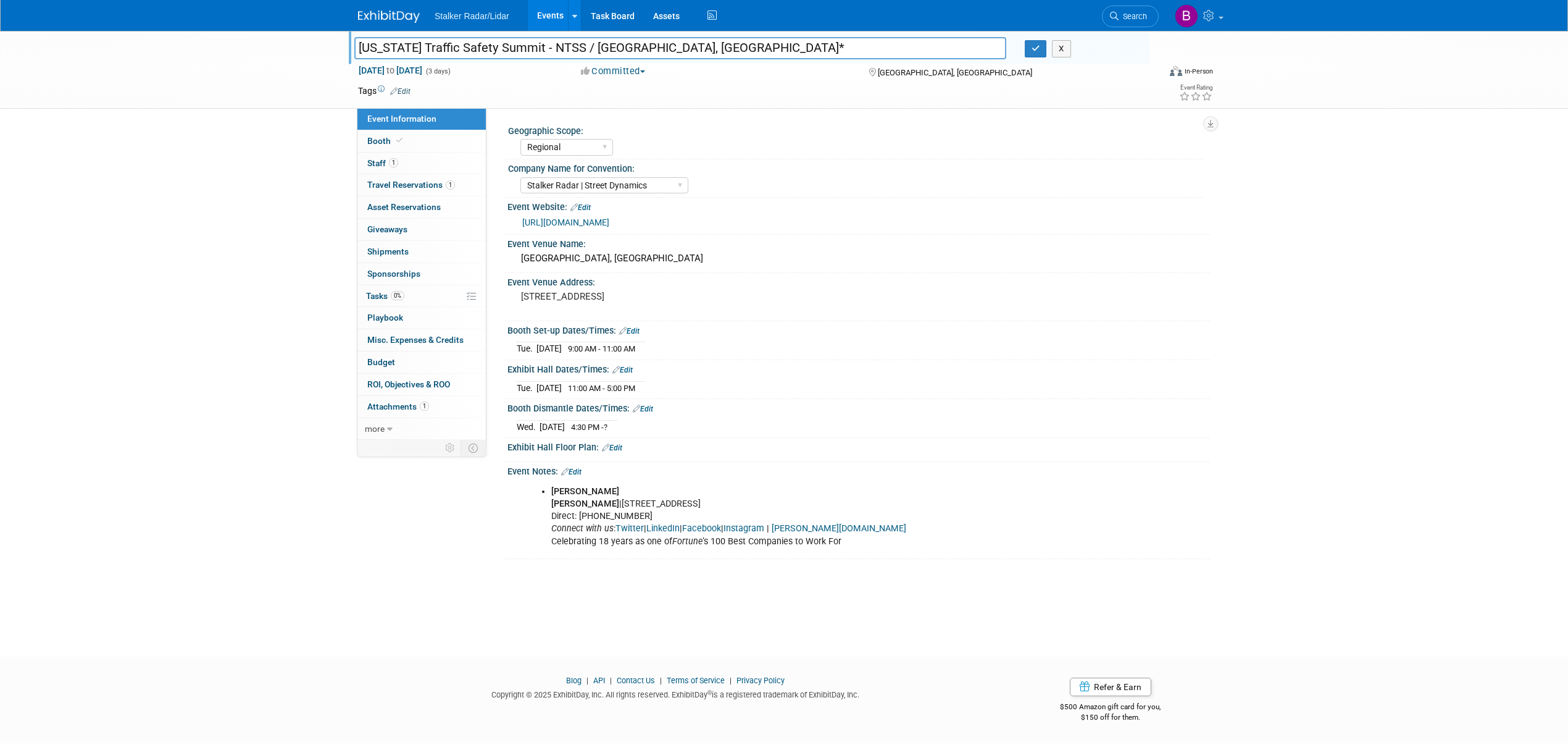
click at [524, 47] on input "[US_STATE] Traffic Safety Summit - NTSS / [GEOGRAPHIC_DATA], [GEOGRAPHIC_DATA]*" at bounding box center [680, 48] width 652 height 22
drag, startPoint x: 522, startPoint y: 47, endPoint x: 339, endPoint y: 44, distance: 183.0
click at [339, 44] on div "[US_STATE] Traffic Safety Summit - NTSS / [GEOGRAPHIC_DATA], [GEOGRAPHIC_DATA]*…" at bounding box center [784, 70] width 1568 height 78
click at [1039, 48] on icon "button" at bounding box center [1036, 48] width 8 height 8
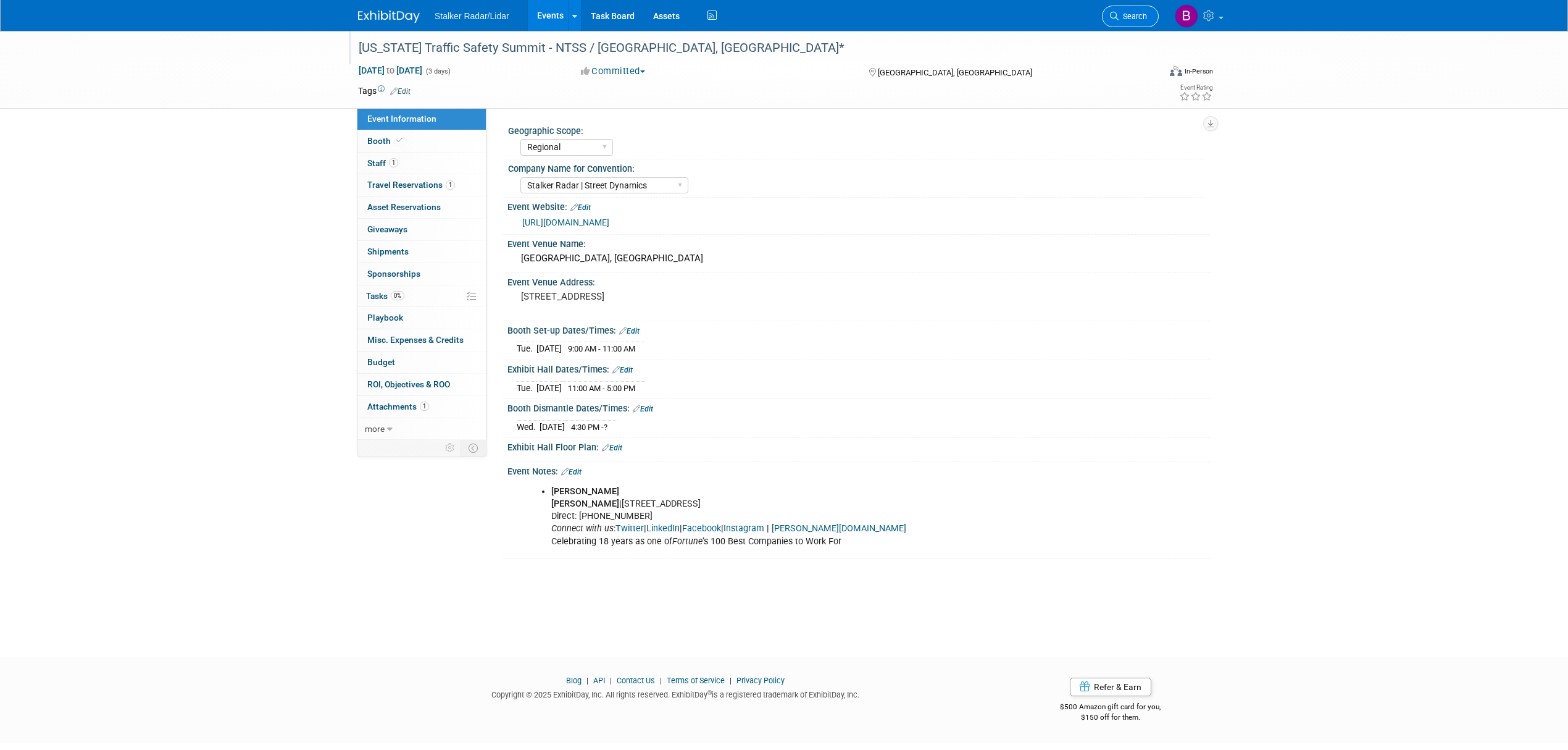
click at [1117, 21] on link "Search" at bounding box center [1130, 16] width 57 height 22
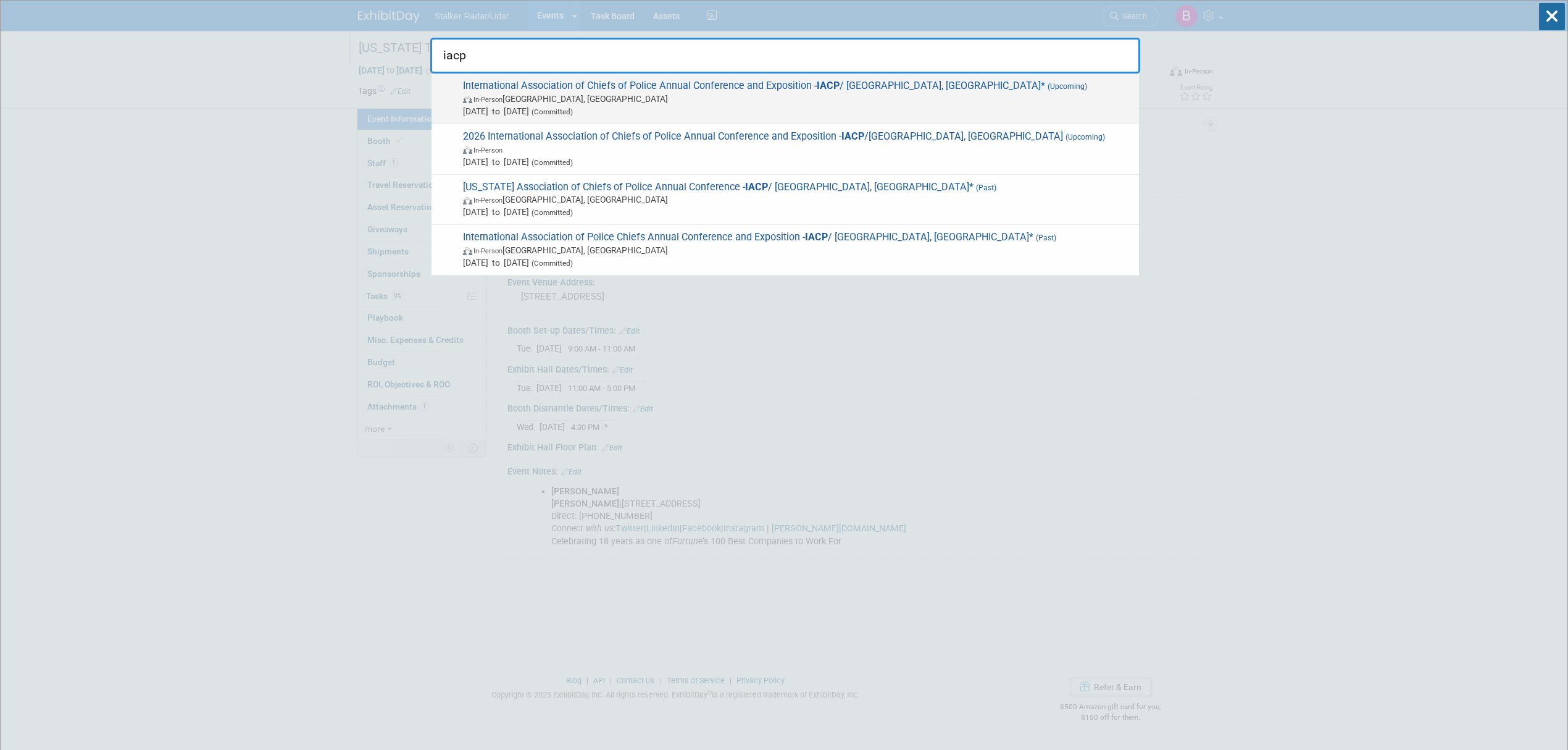
type input "iacp"
click at [673, 80] on span "International Association of Chiefs of Police Annual Conference and Exposition …" at bounding box center [796, 98] width 673 height 38
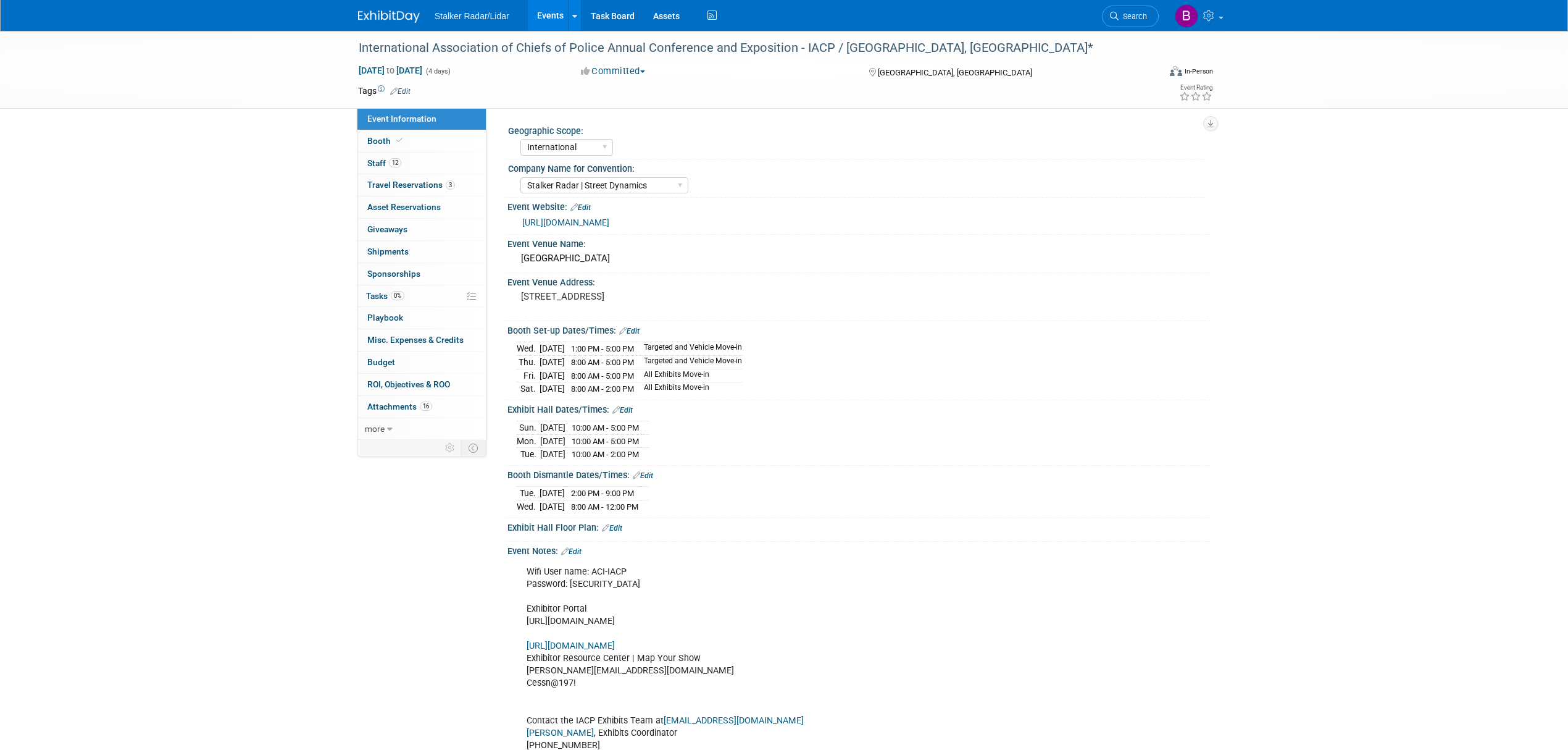
select select "International"
select select "Stalker Radar | Street Dynamics"
click at [418, 411] on span "Attachments 16" at bounding box center [400, 406] width 65 height 10
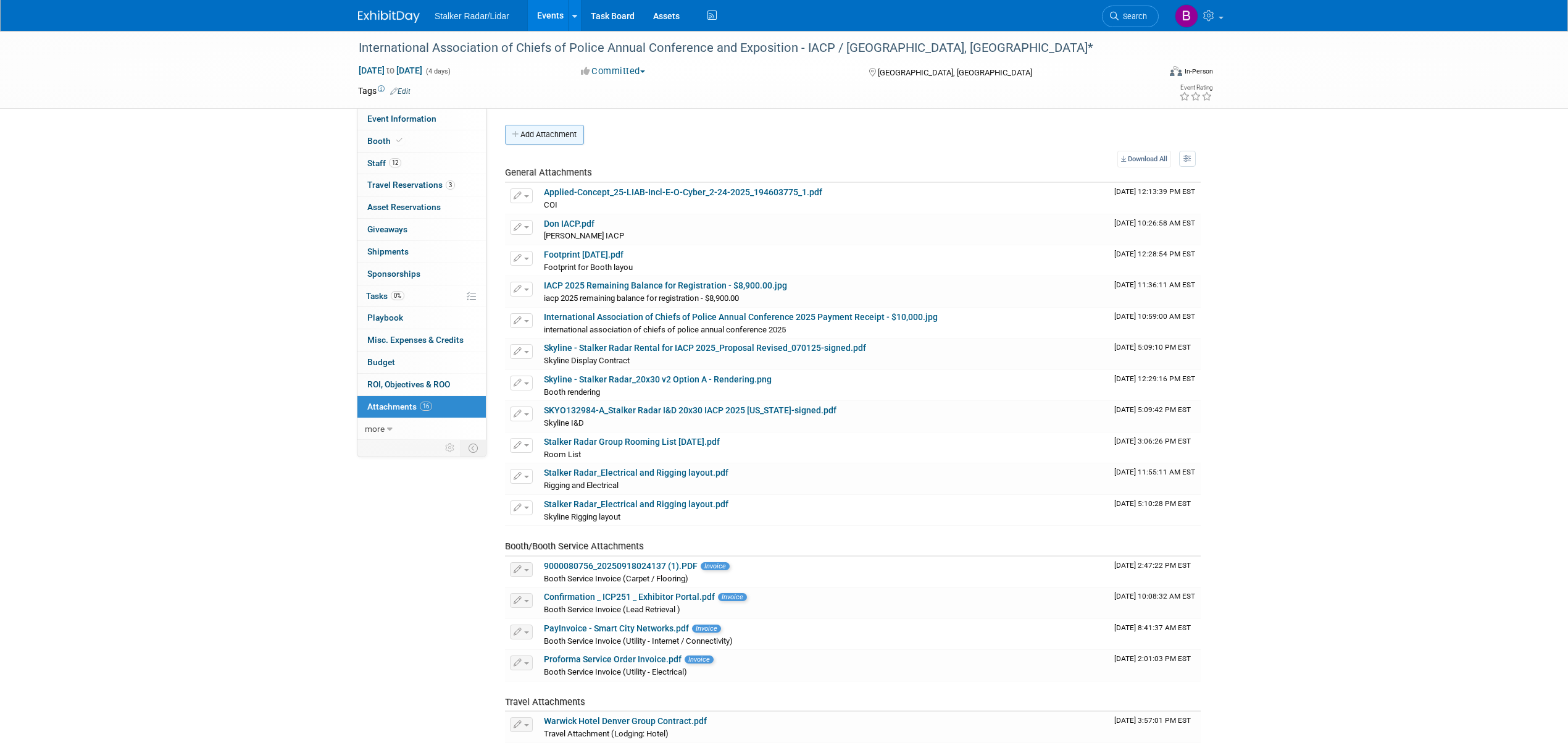
click at [529, 141] on button "Add Attachment" at bounding box center [545, 134] width 79 height 20
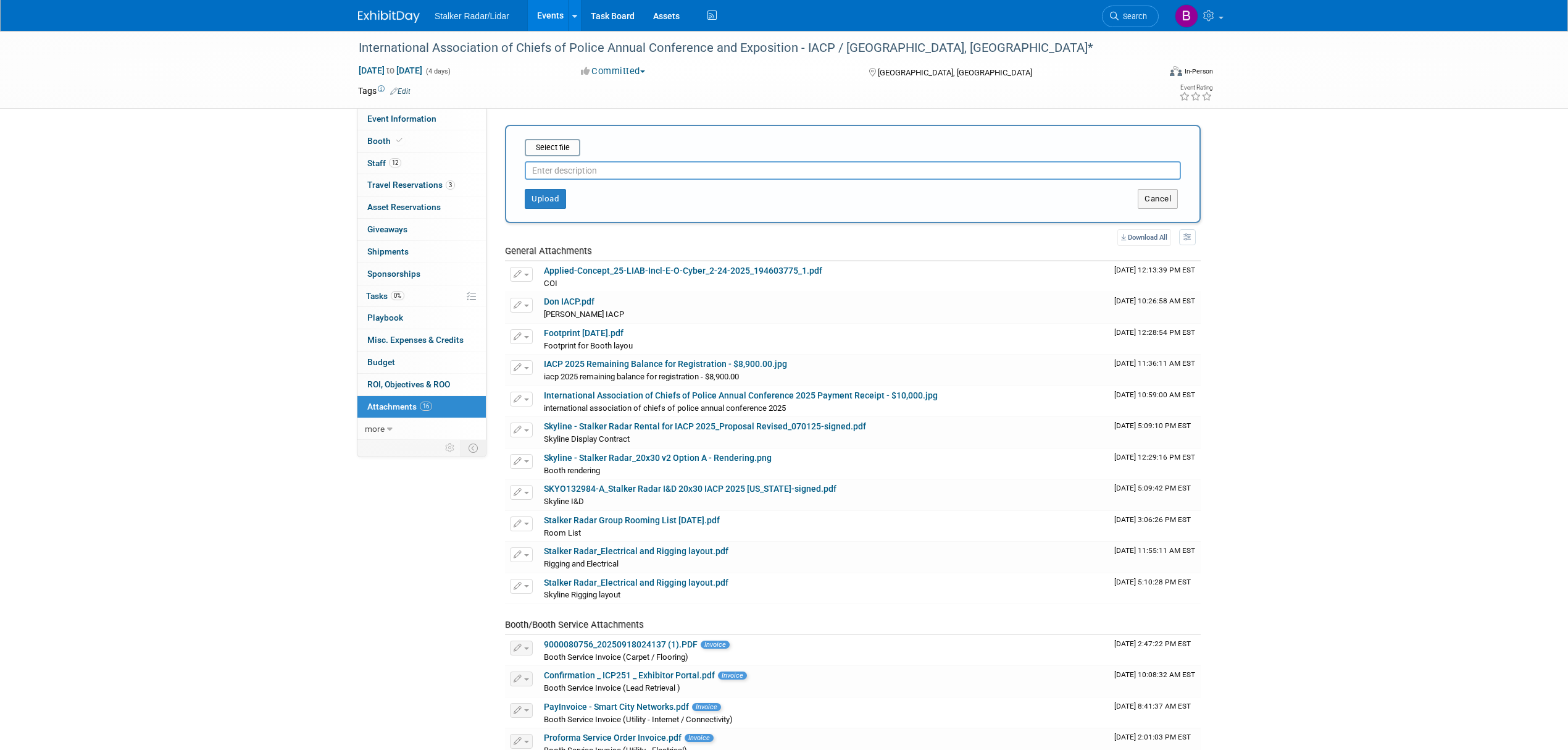
click at [581, 171] on input "text" at bounding box center [853, 170] width 656 height 18
click at [544, 170] on input "ELway Contract" at bounding box center [853, 170] width 656 height 18
click at [541, 169] on input "ELway Contract" at bounding box center [853, 170] width 656 height 18
click at [669, 169] on input "Elway Contract" at bounding box center [853, 170] width 656 height 18
type input "Elway Contract"
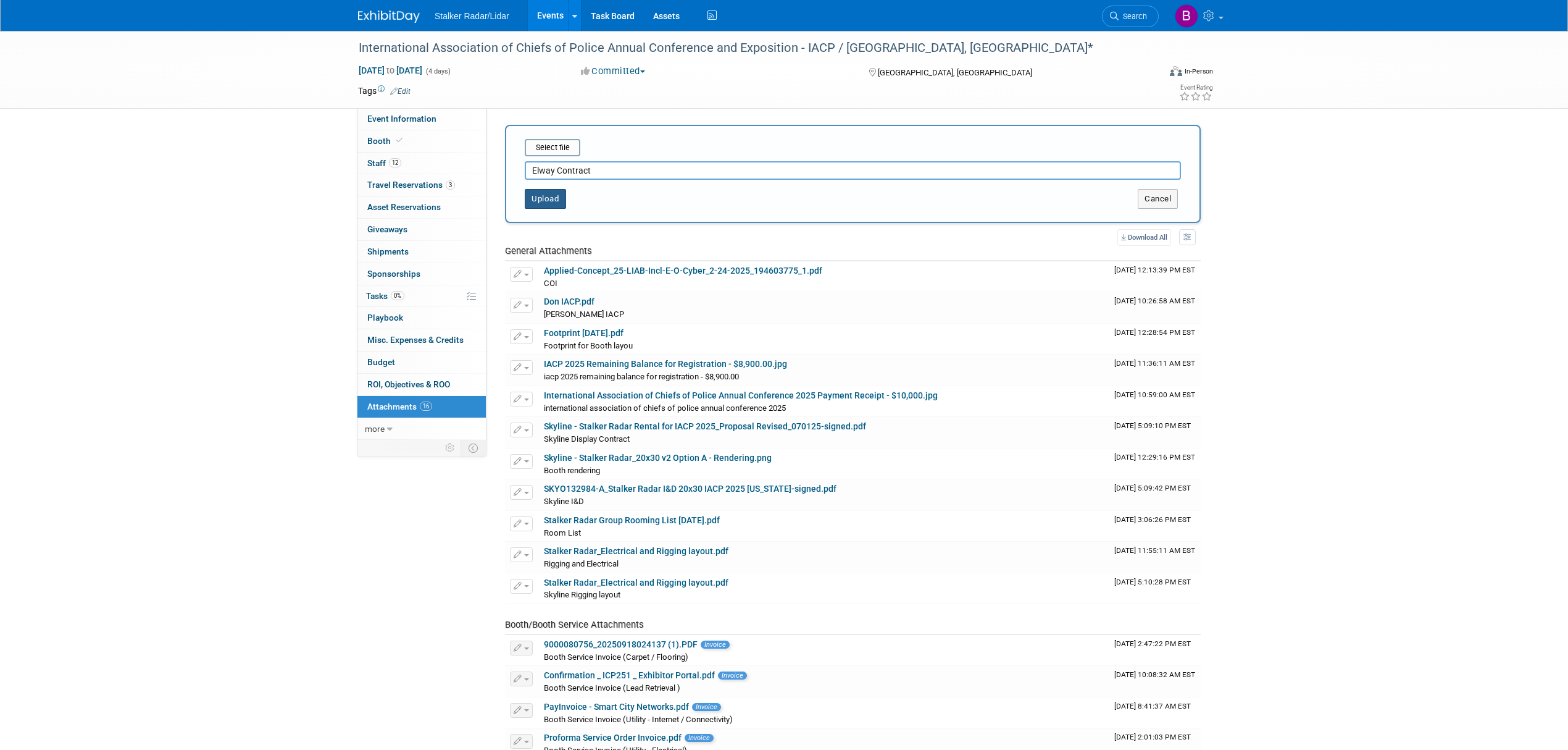
click at [547, 202] on button "Upload" at bounding box center [545, 199] width 41 height 20
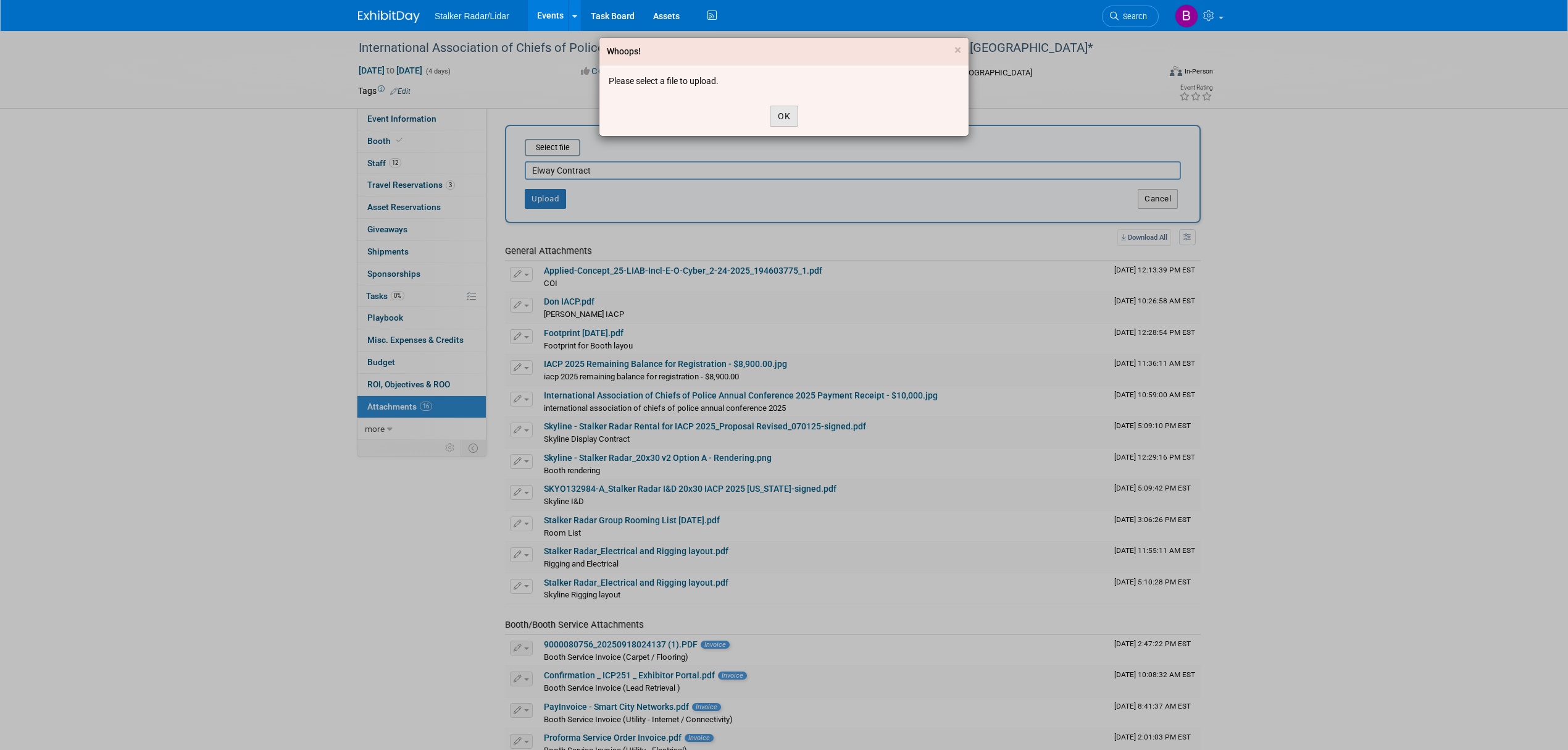
click at [784, 119] on button "OK" at bounding box center [784, 116] width 28 height 21
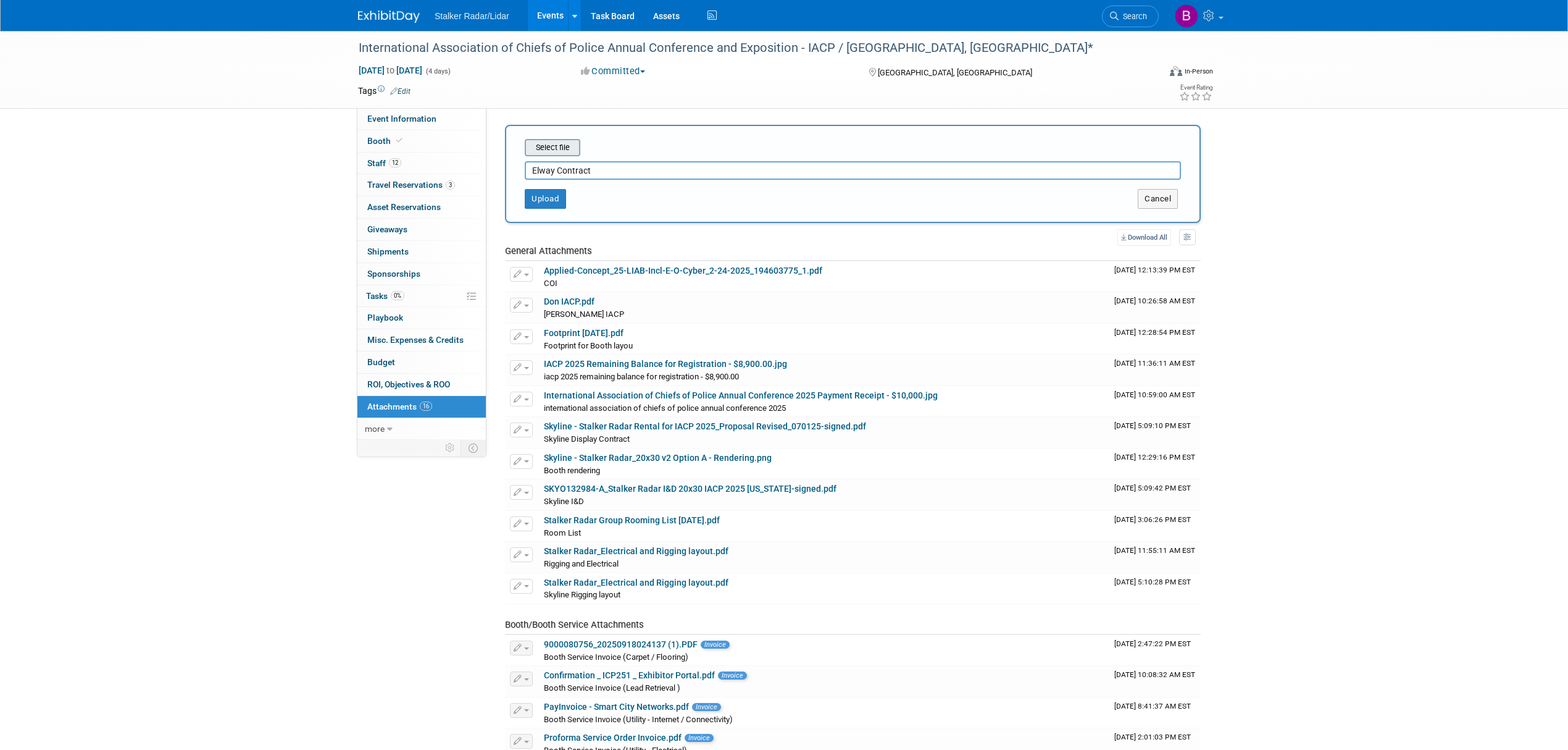
click at [549, 146] on input "file" at bounding box center [505, 147] width 147 height 15
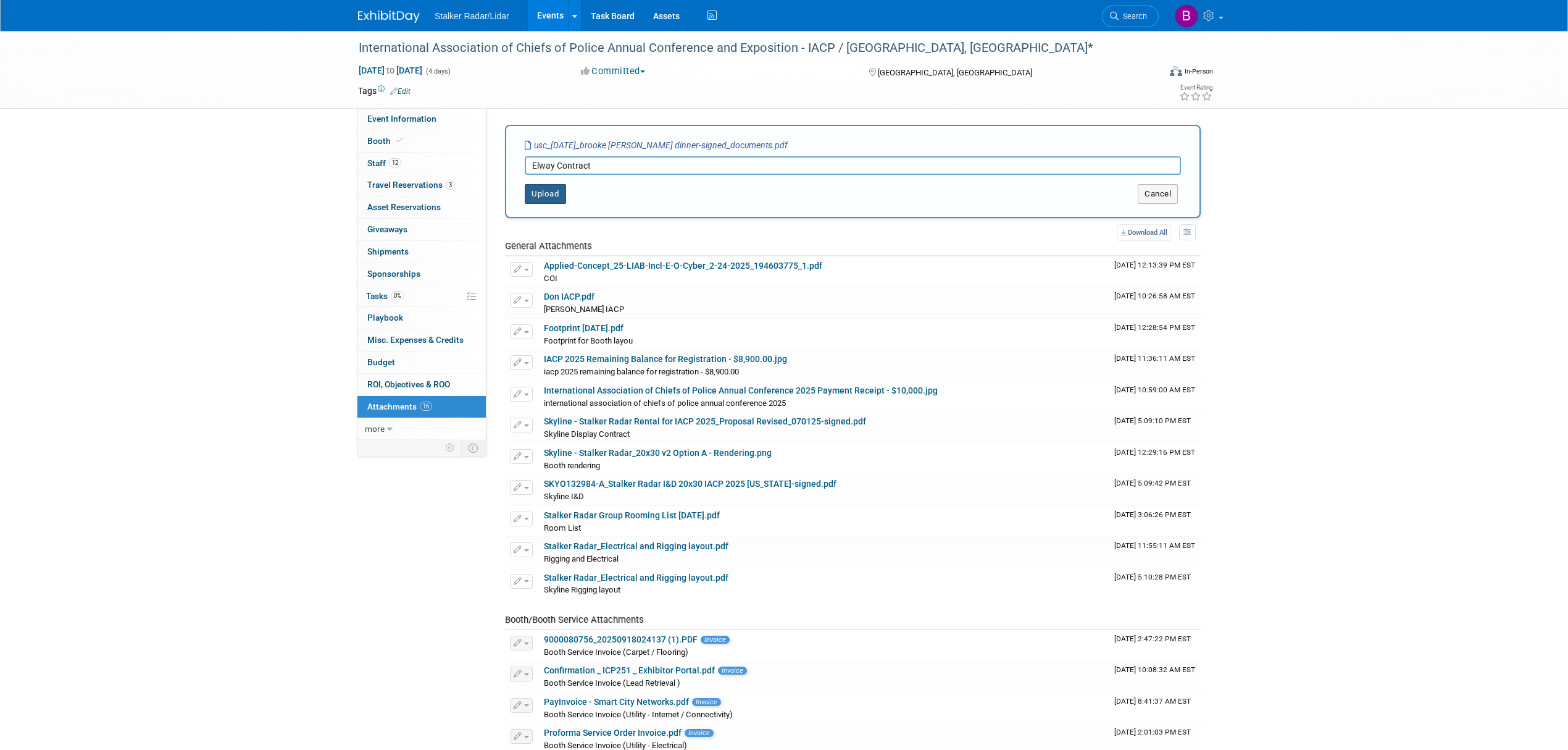
click at [558, 186] on button "Upload" at bounding box center [545, 194] width 41 height 20
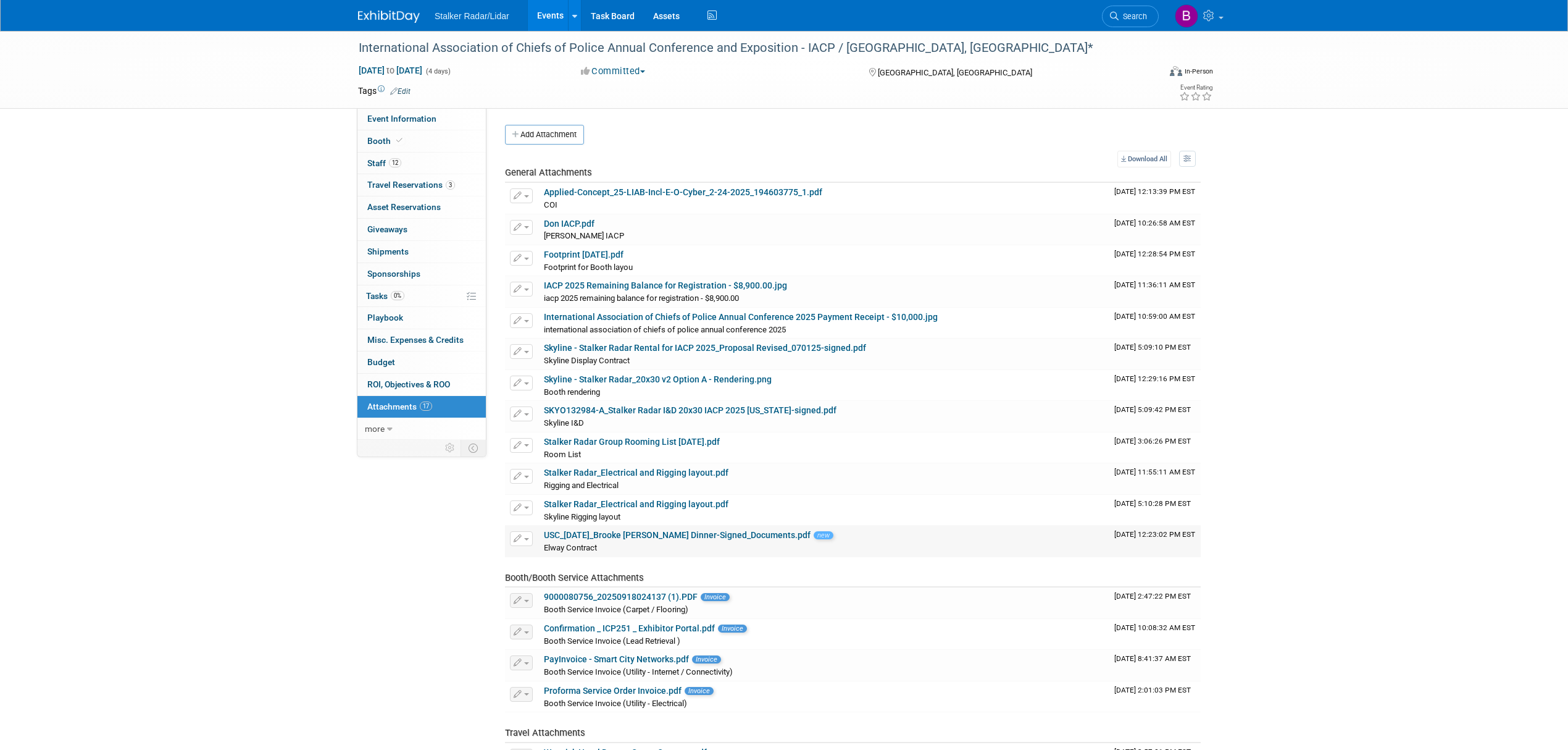
click at [598, 545] on div "Elway Contract Elway Contract X" at bounding box center [824, 548] width 561 height 13
click at [663, 531] on td "USC_10.19.25_Brooke Journet Dinner-Signed_Documents.pdf new Elway Contract Elwa…" at bounding box center [824, 541] width 571 height 31
click at [521, 543] on button "button" at bounding box center [521, 538] width 23 height 15
click at [561, 562] on link "Download" at bounding box center [565, 557] width 109 height 18
